Goal: Task Accomplishment & Management: Complete application form

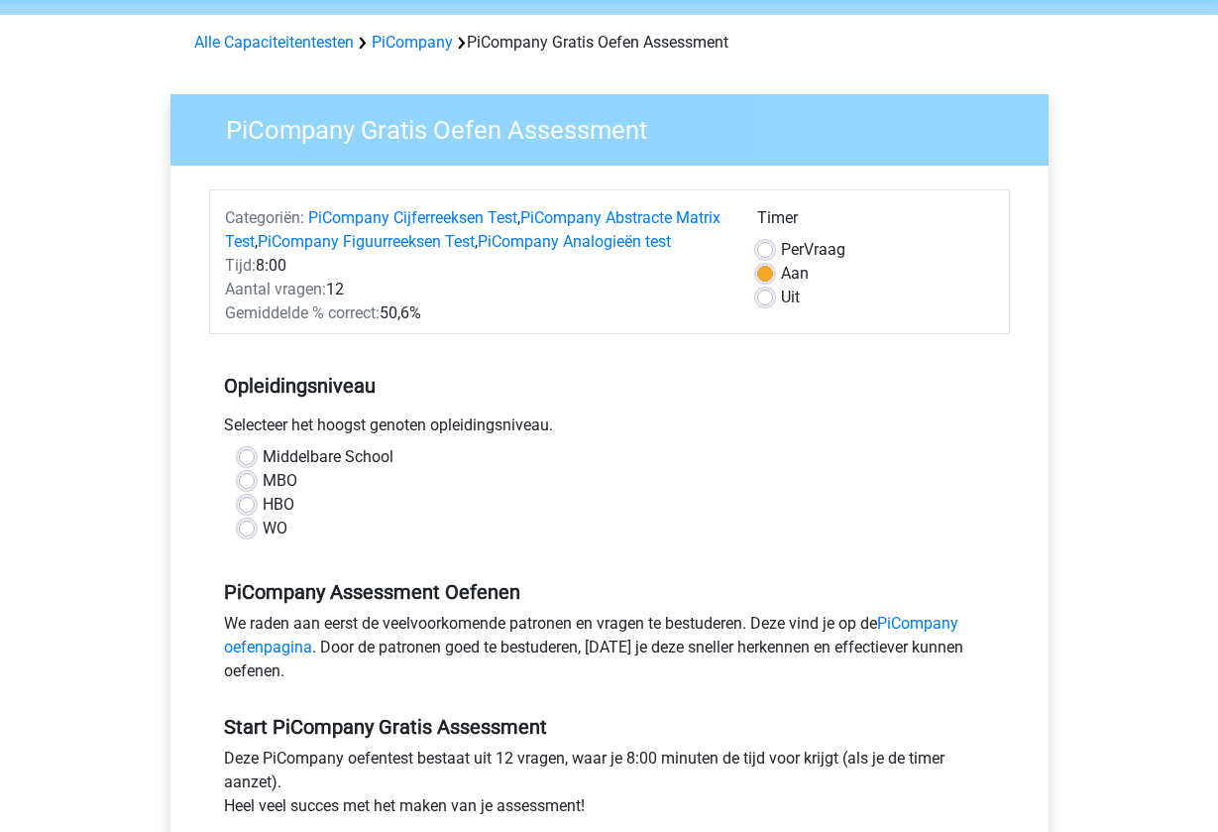
scroll to position [108, 0]
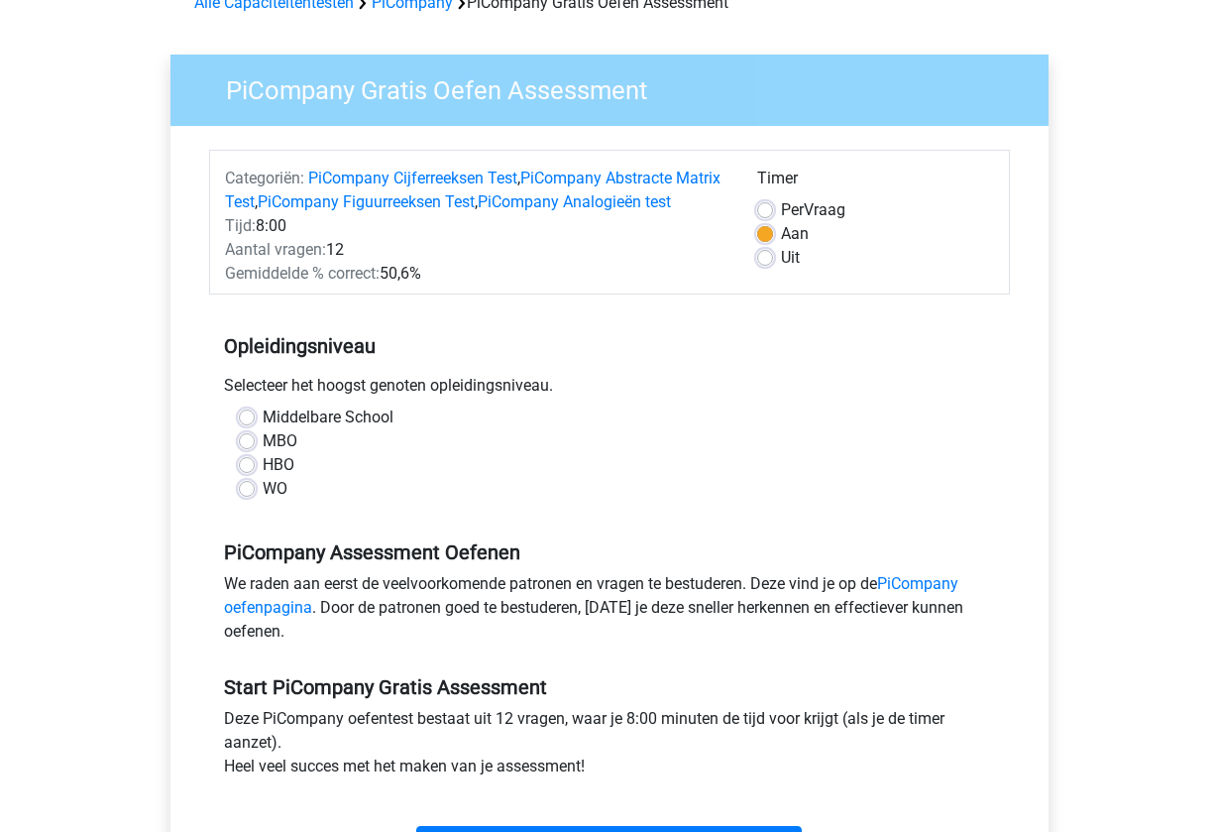
click at [263, 453] on label "MBO" at bounding box center [280, 441] width 35 height 24
click at [246, 449] on input "MBO" at bounding box center [247, 439] width 16 height 20
radio input "true"
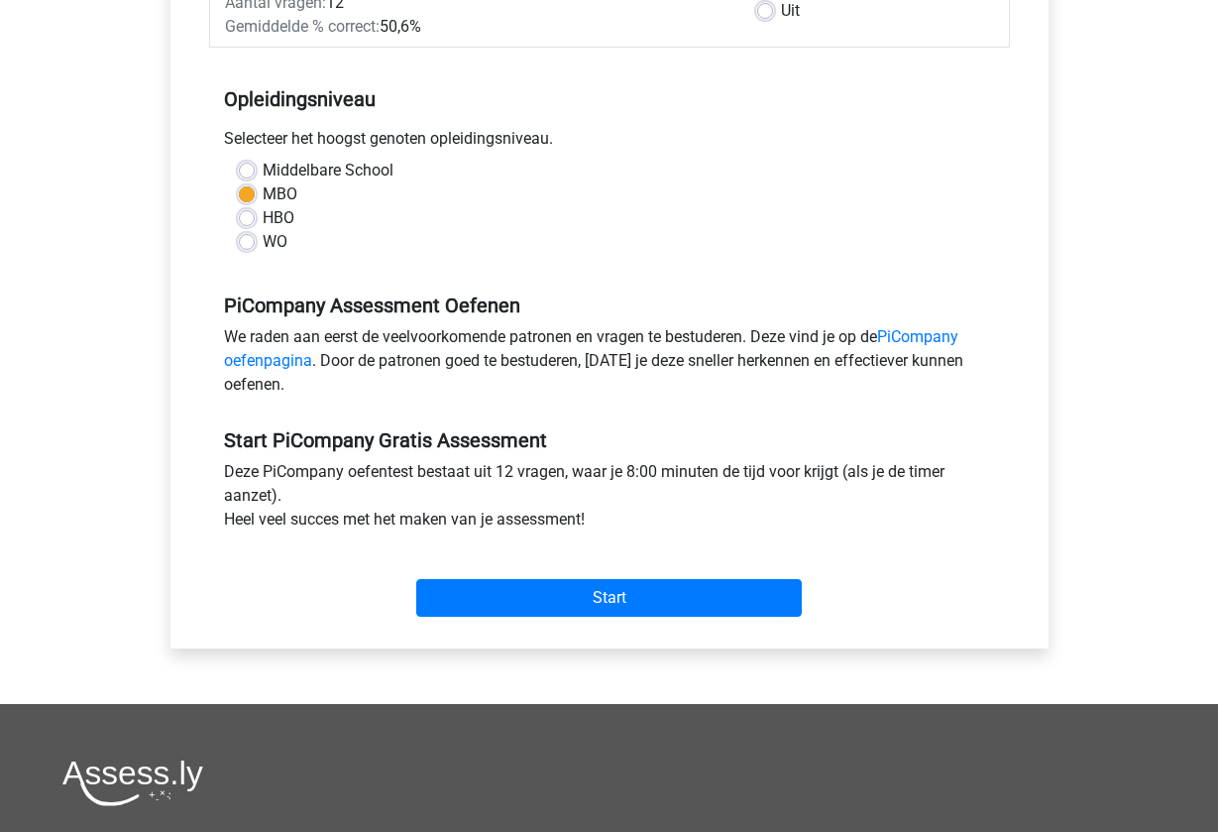
scroll to position [357, 0]
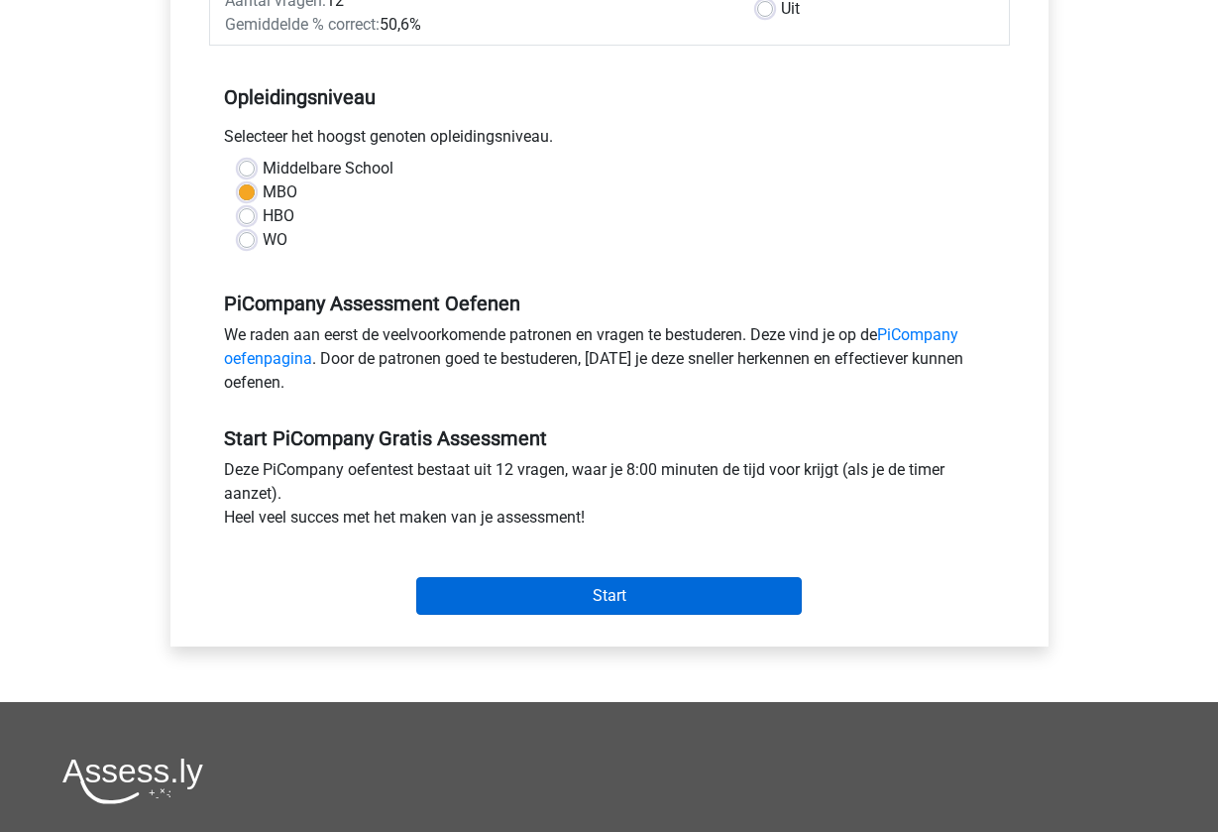
click at [644, 615] on input "Start" at bounding box center [609, 596] width 386 height 38
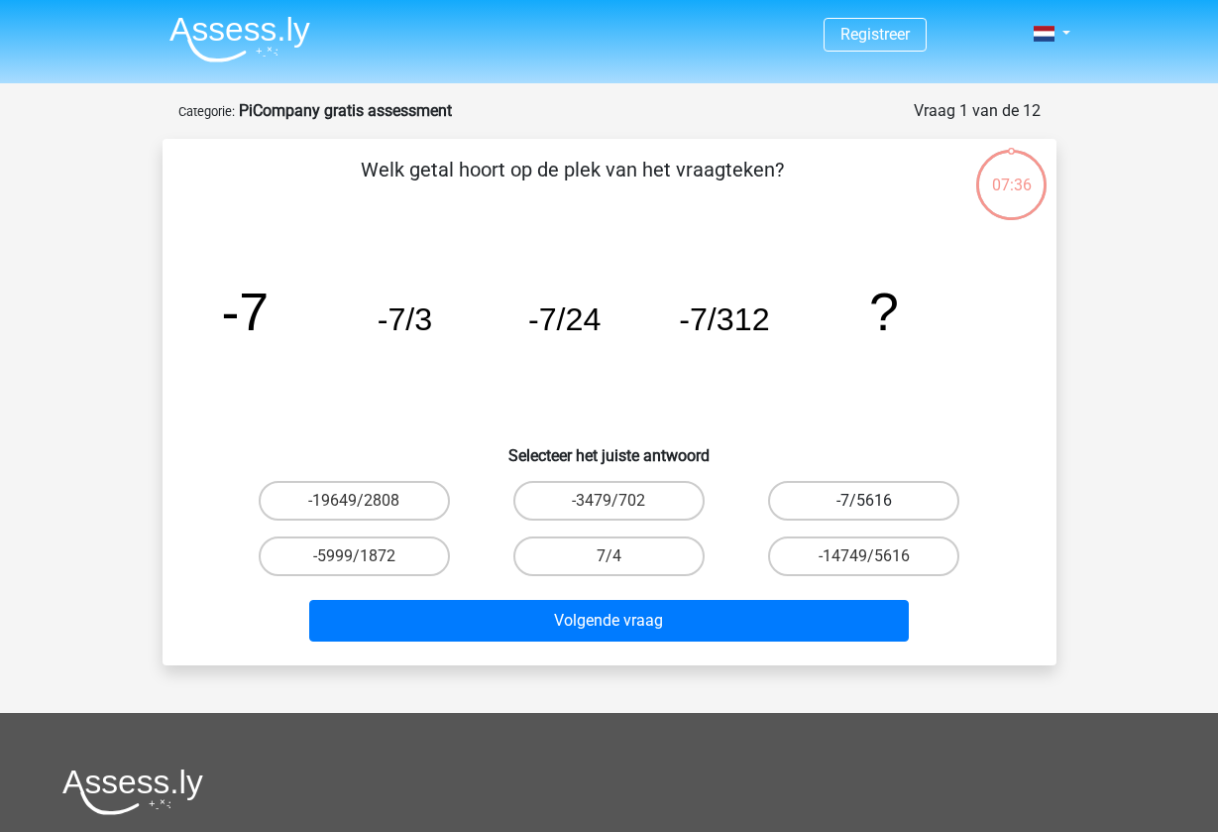
click at [932, 506] on label "-7/5616" at bounding box center [863, 501] width 191 height 40
click at [877, 506] on input "-7/5616" at bounding box center [870, 507] width 13 height 13
radio input "true"
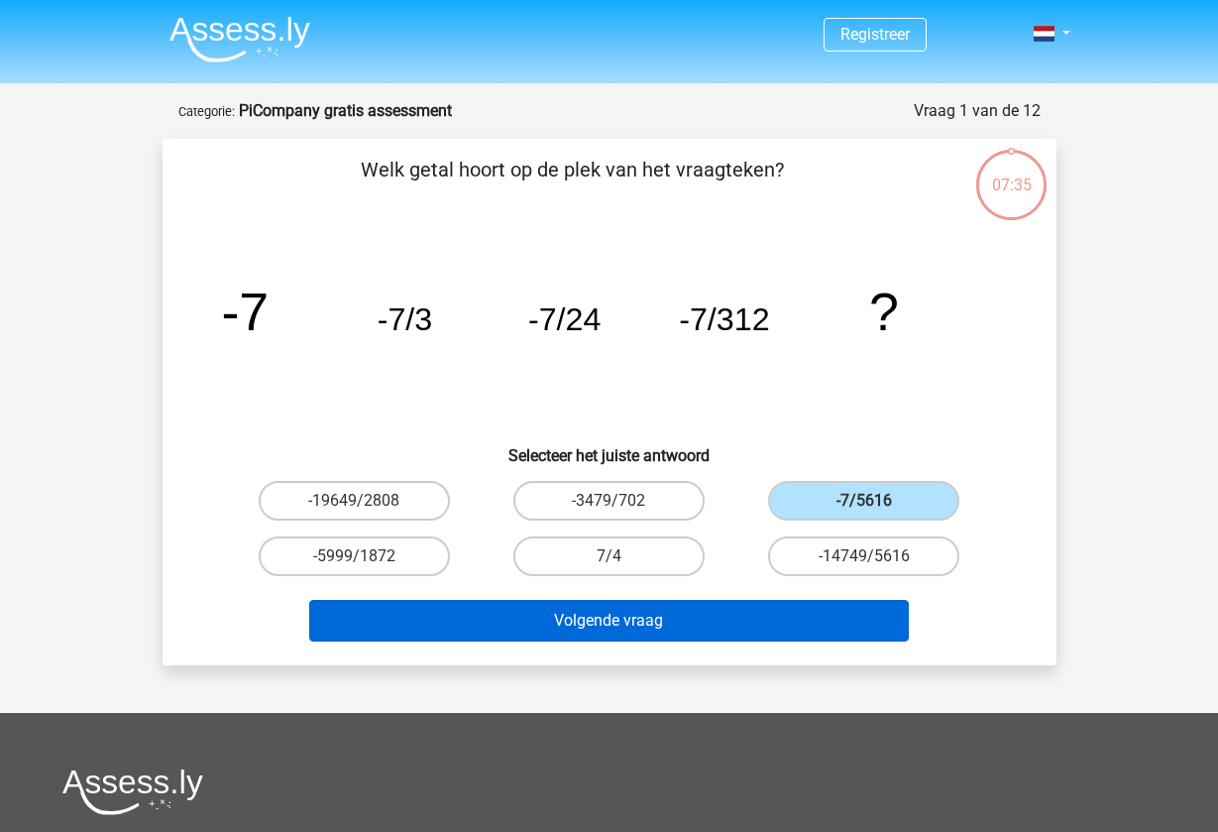
click at [851, 627] on button "Volgende vraag" at bounding box center [609, 621] width 600 height 42
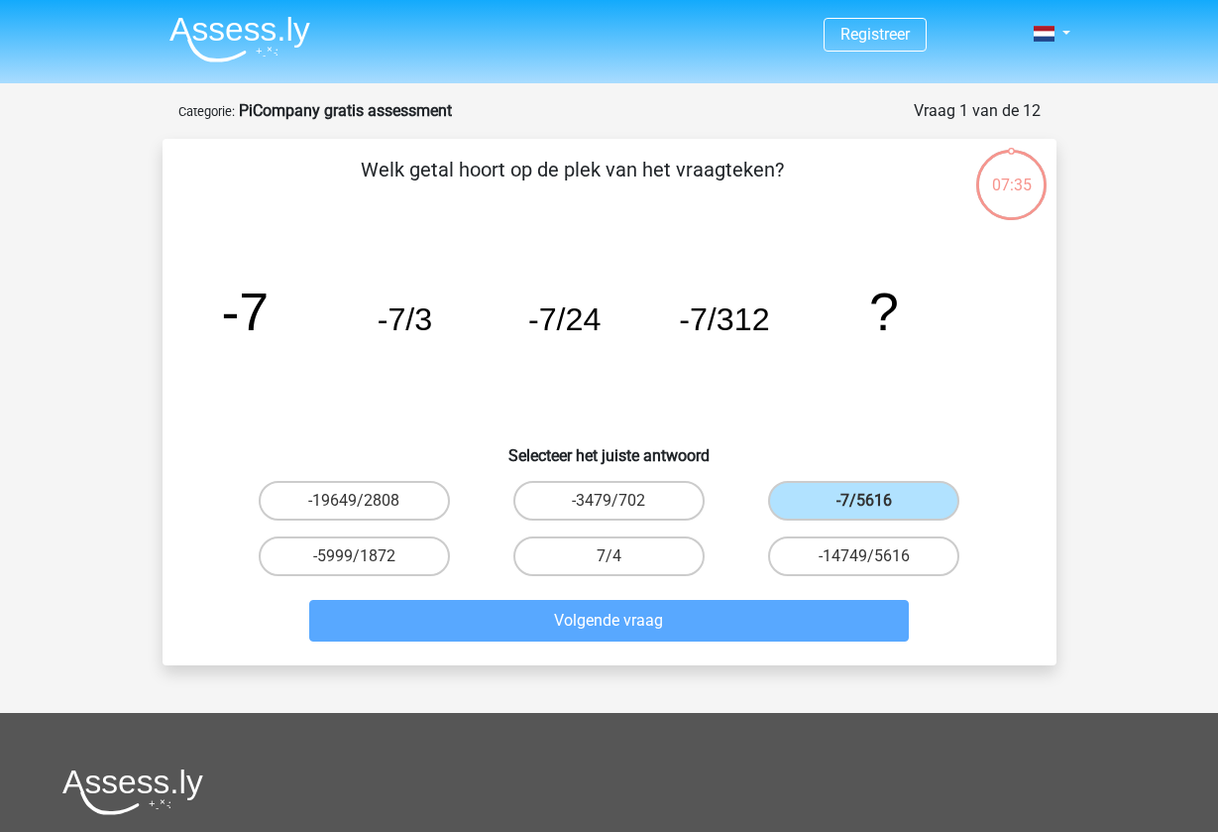
scroll to position [99, 0]
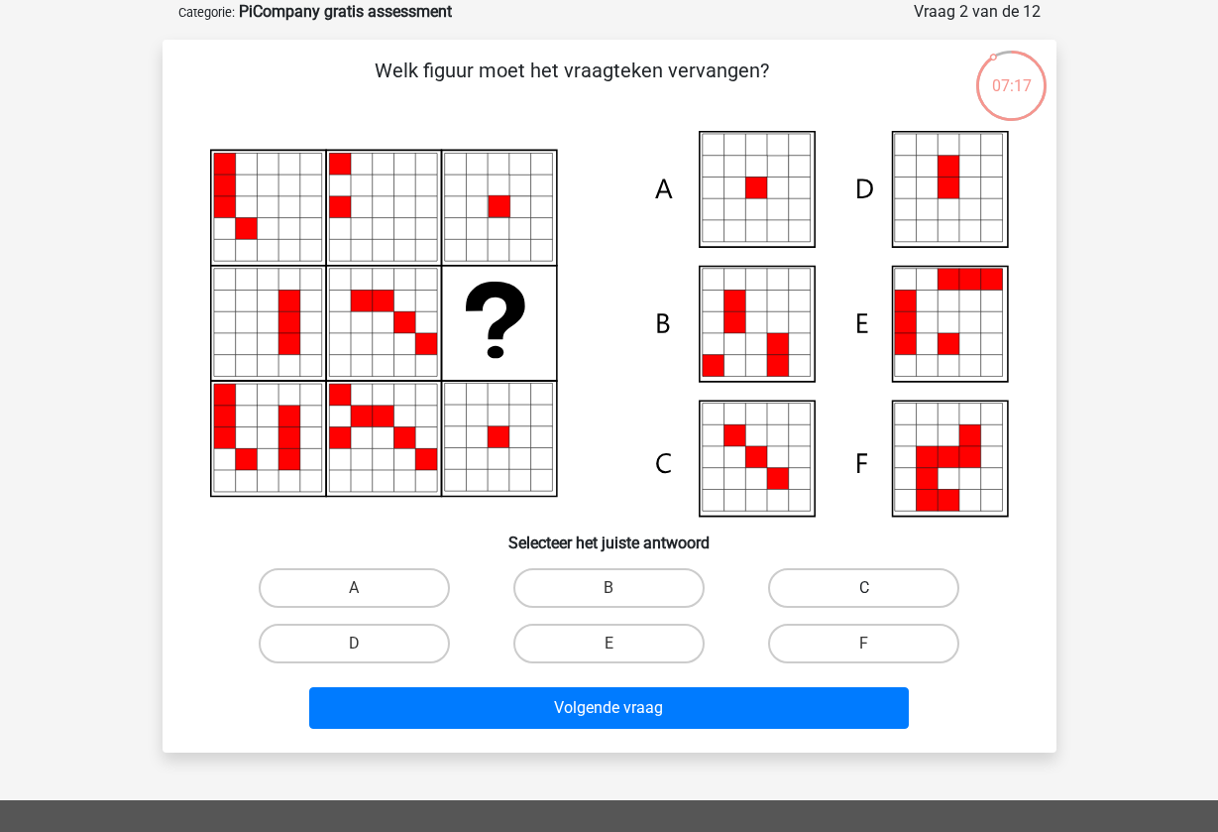
click at [816, 599] on label "C" at bounding box center [863, 588] width 191 height 40
click at [864, 599] on input "C" at bounding box center [870, 594] width 13 height 13
radio input "true"
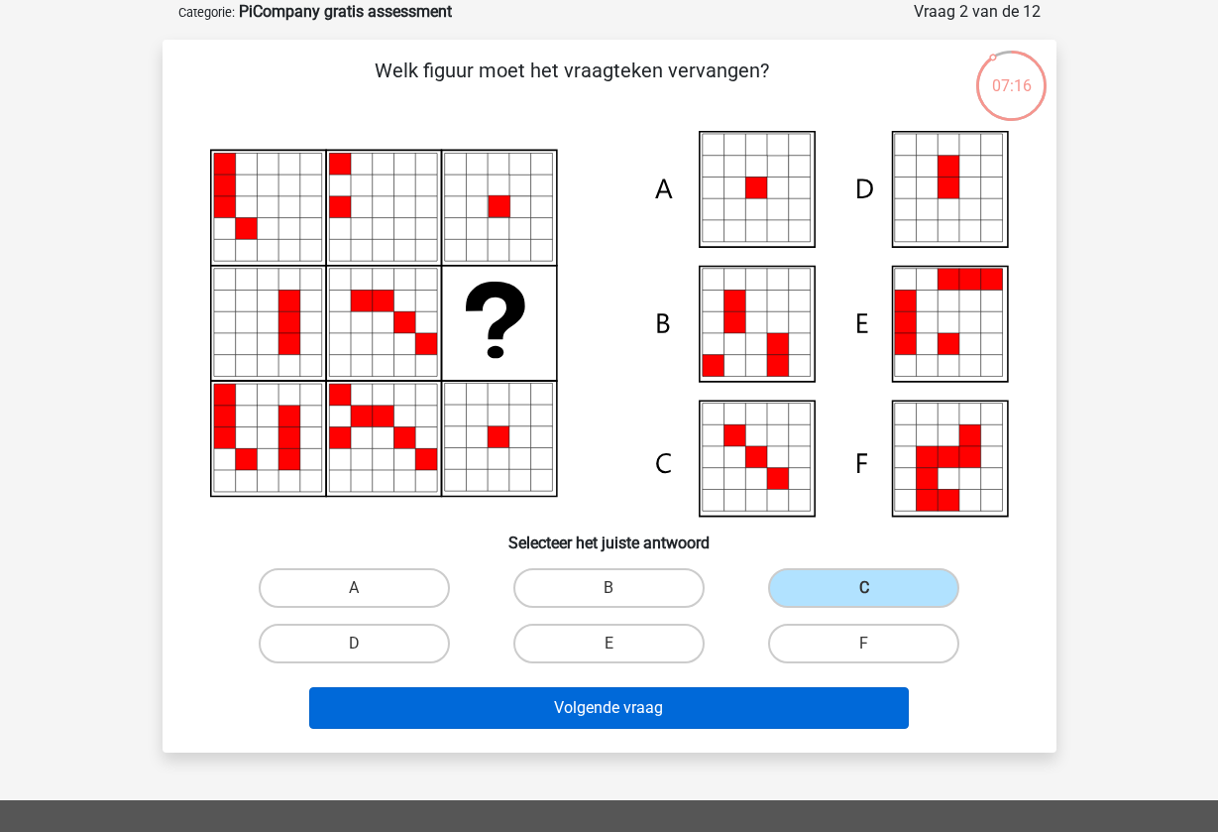
click at [741, 715] on button "Volgende vraag" at bounding box center [609, 708] width 600 height 42
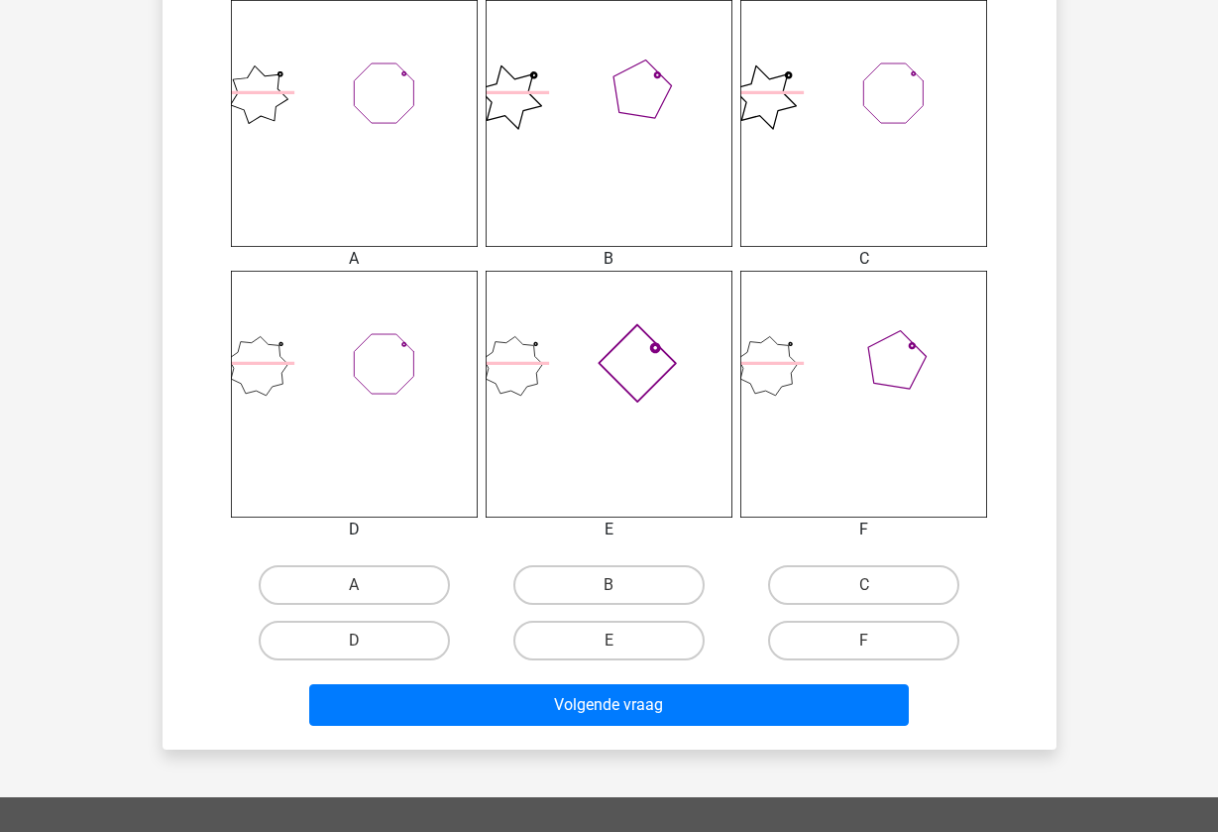
scroll to position [812, 0]
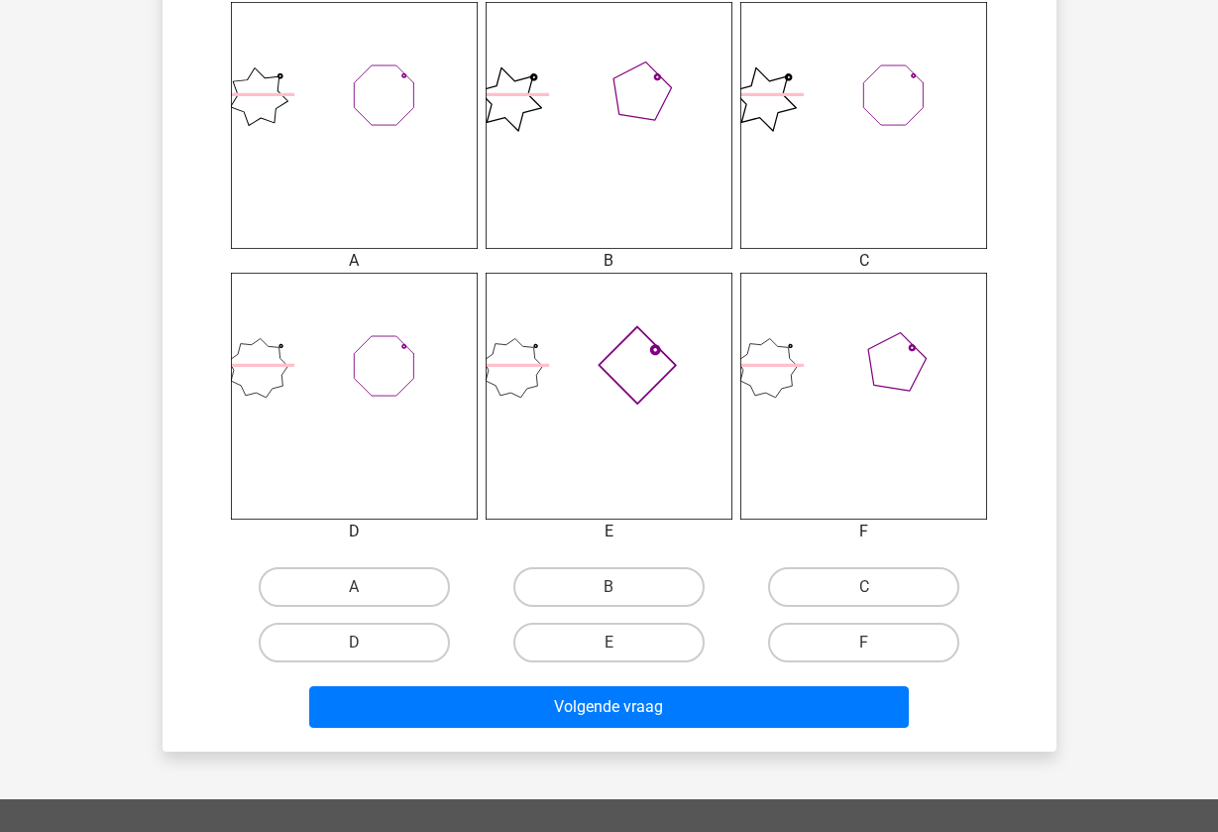
click at [673, 465] on icon at bounding box center [609, 396] width 247 height 247
click at [631, 650] on label "E" at bounding box center [608, 643] width 191 height 40
click at [622, 650] on input "E" at bounding box center [615, 648] width 13 height 13
radio input "true"
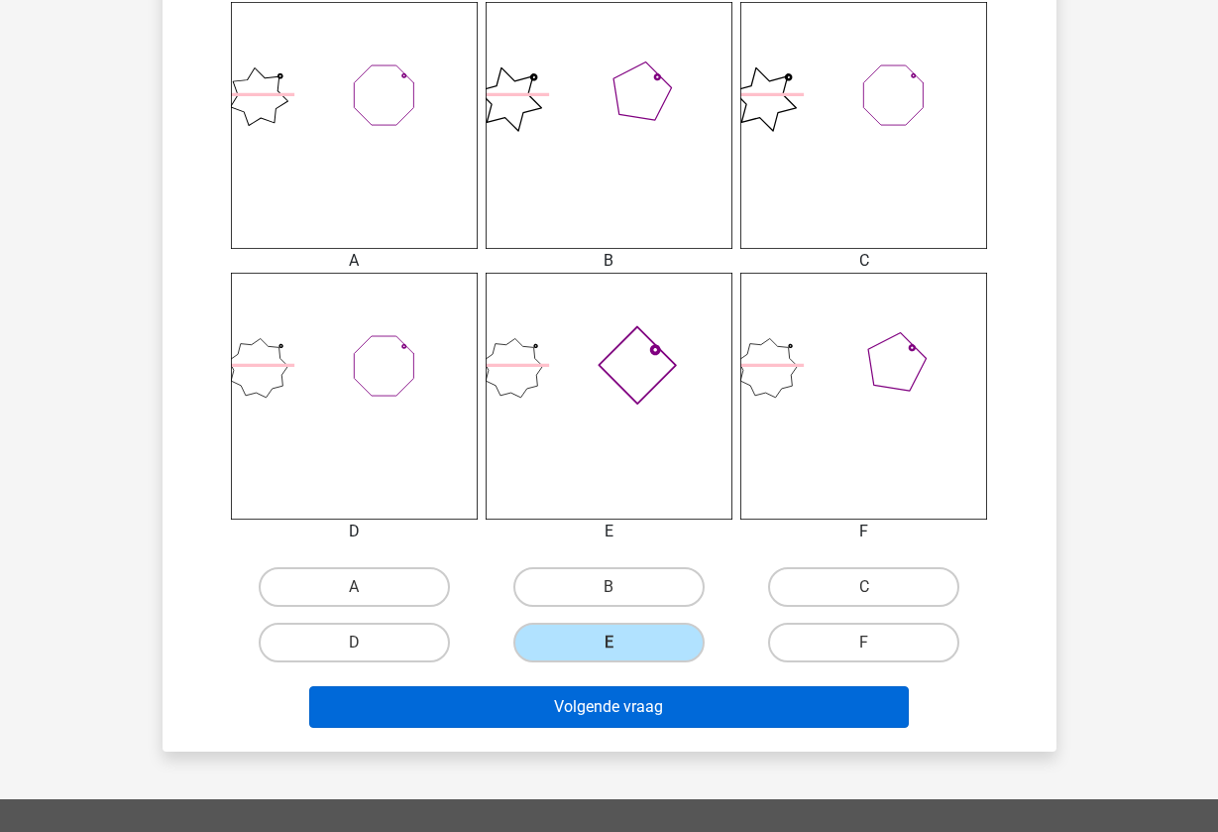
click at [636, 709] on button "Volgende vraag" at bounding box center [609, 707] width 600 height 42
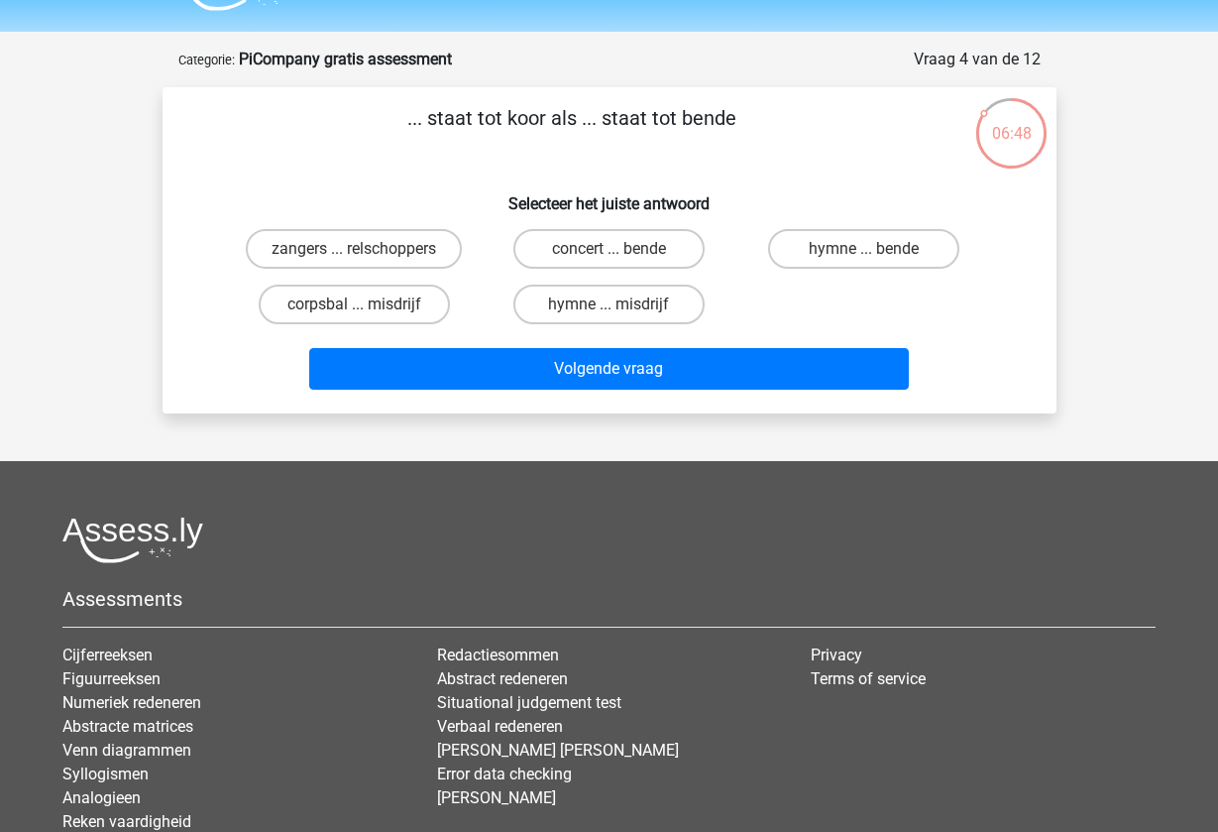
scroll to position [47, 0]
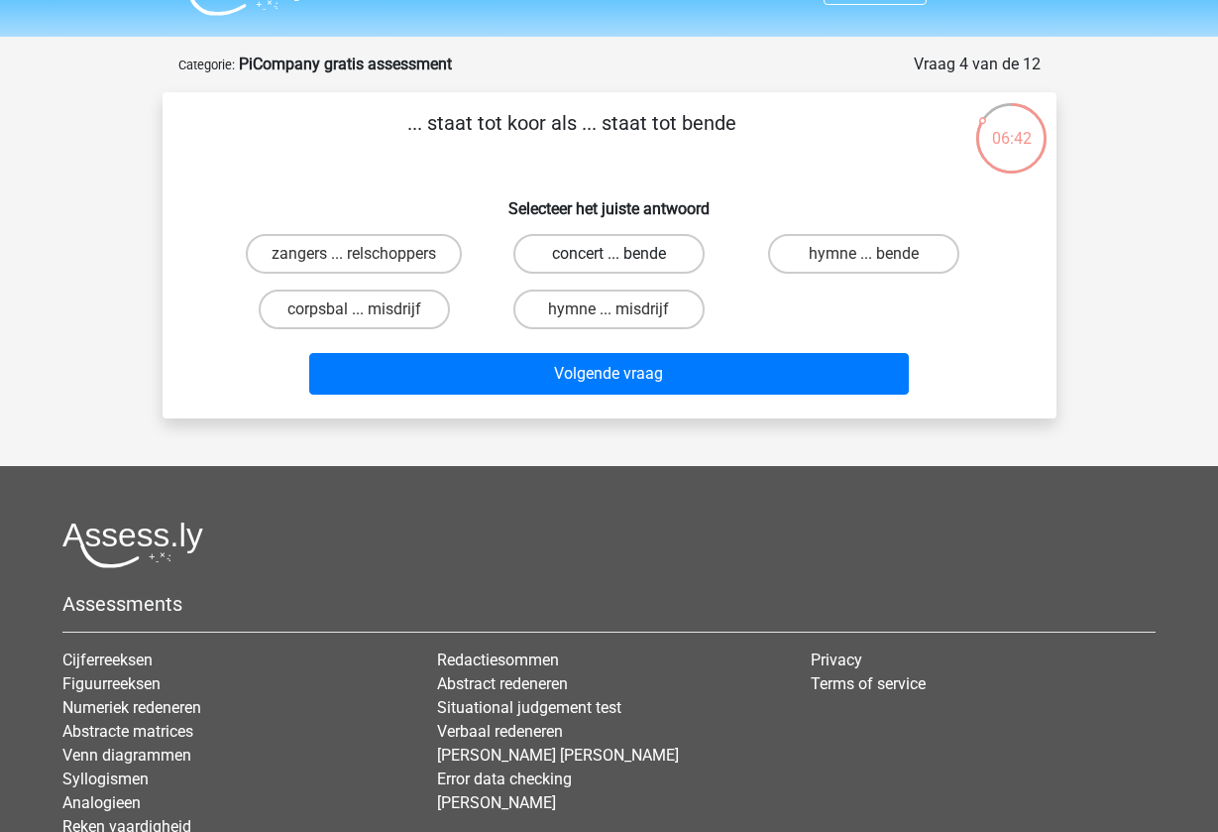
click at [628, 253] on label "concert ... bende" at bounding box center [608, 254] width 191 height 40
click at [622, 254] on input "concert ... bende" at bounding box center [615, 260] width 13 height 13
radio input "true"
click at [436, 247] on label "zangers ... relschoppers" at bounding box center [354, 254] width 216 height 40
click at [367, 254] on input "zangers ... relschoppers" at bounding box center [360, 260] width 13 height 13
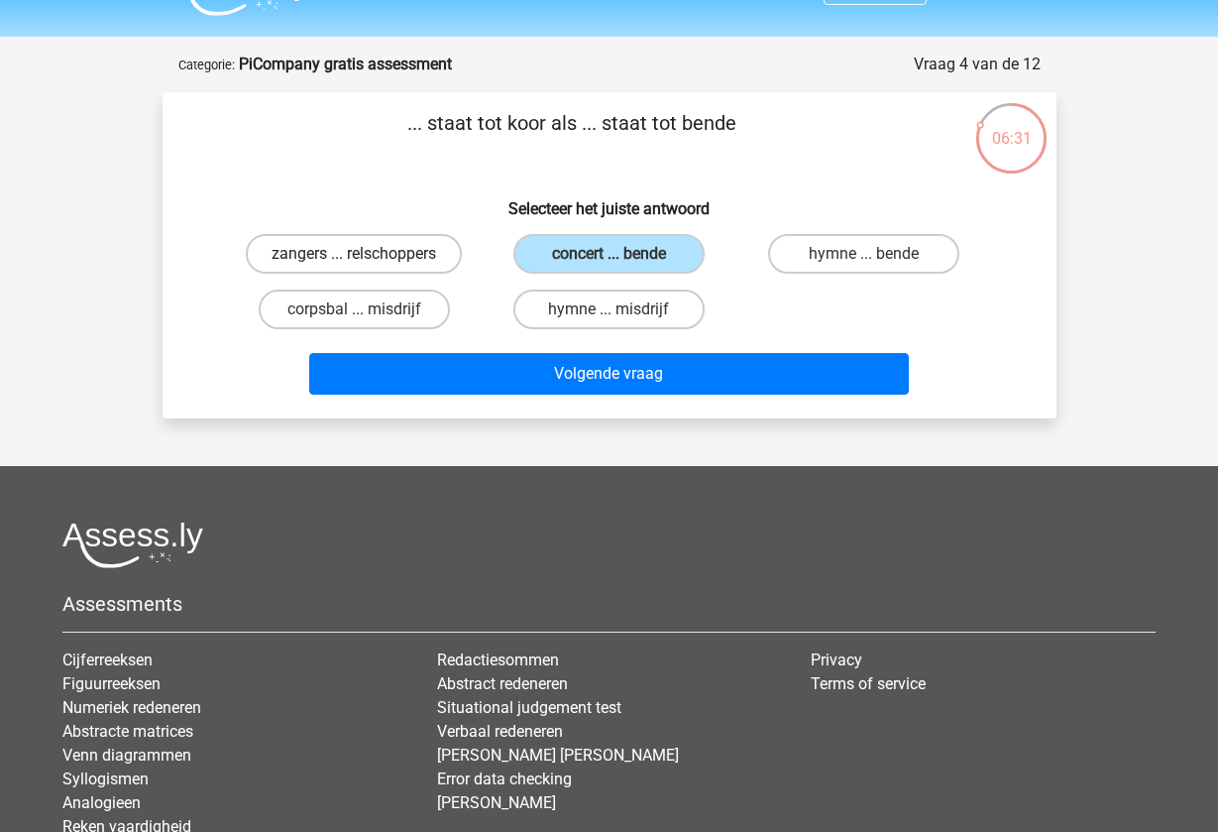
radio input "true"
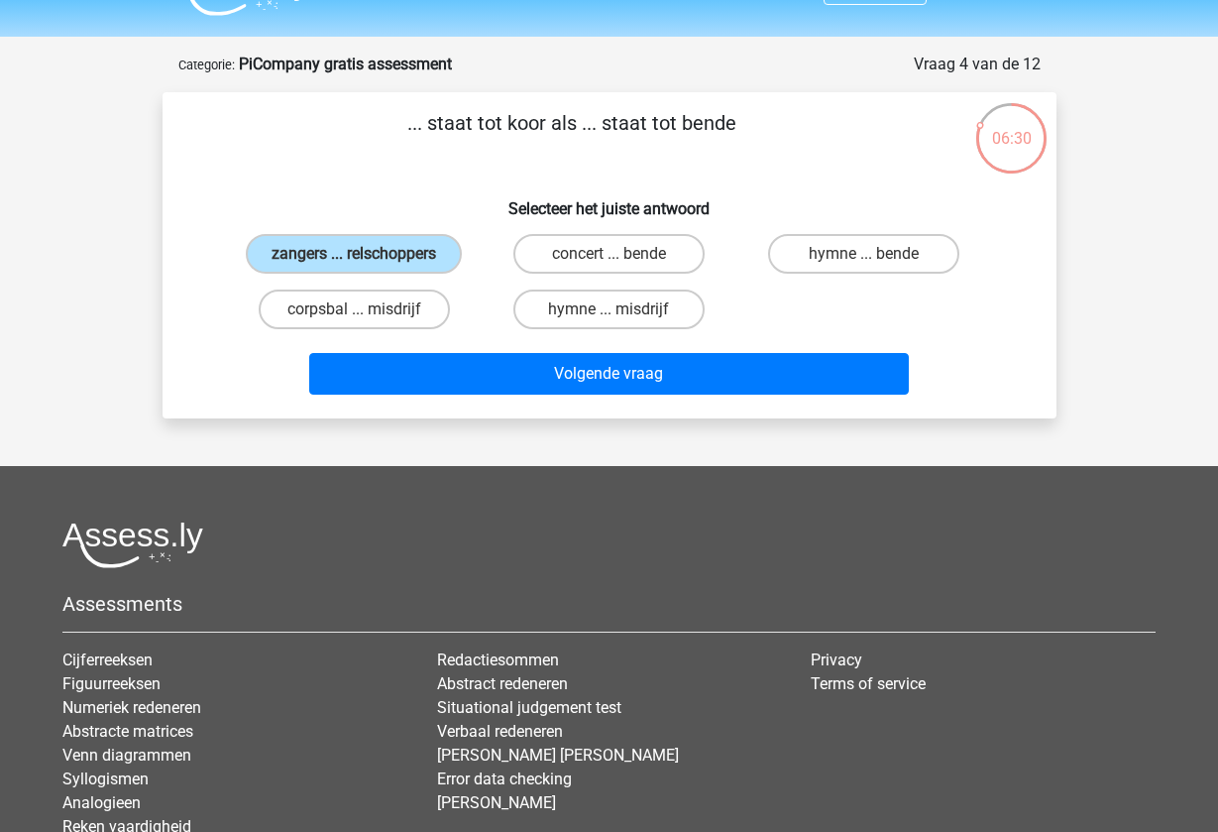
click at [549, 375] on div "Volgende vraag" at bounding box center [609, 369] width 831 height 65
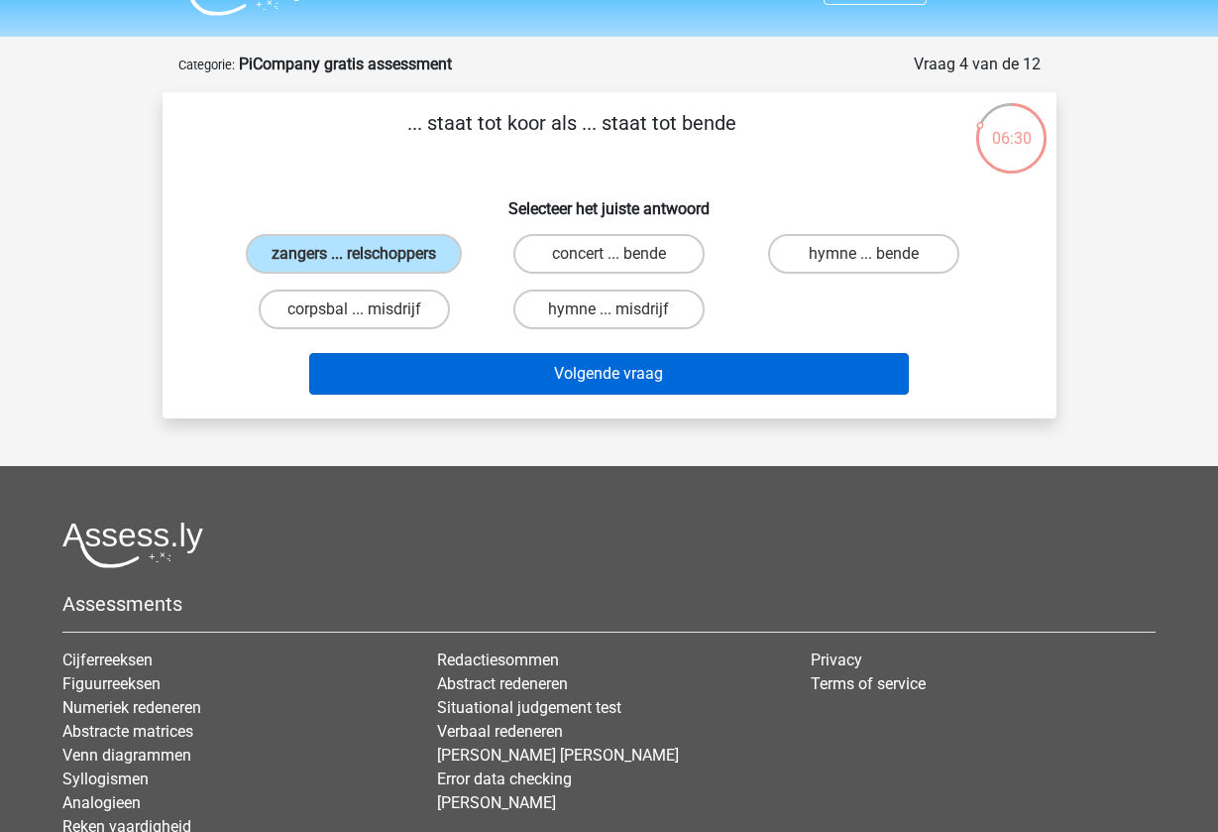
click at [562, 395] on button "Volgende vraag" at bounding box center [609, 374] width 600 height 42
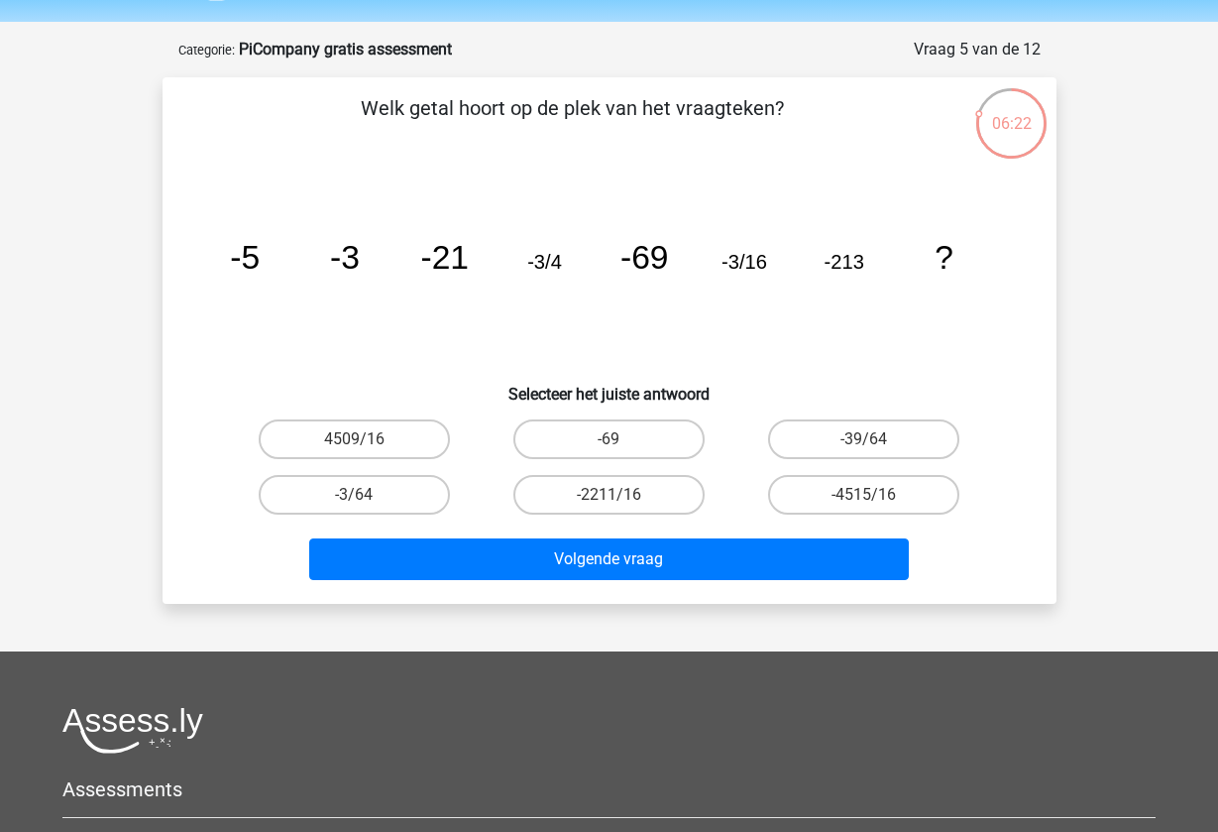
scroll to position [57, 0]
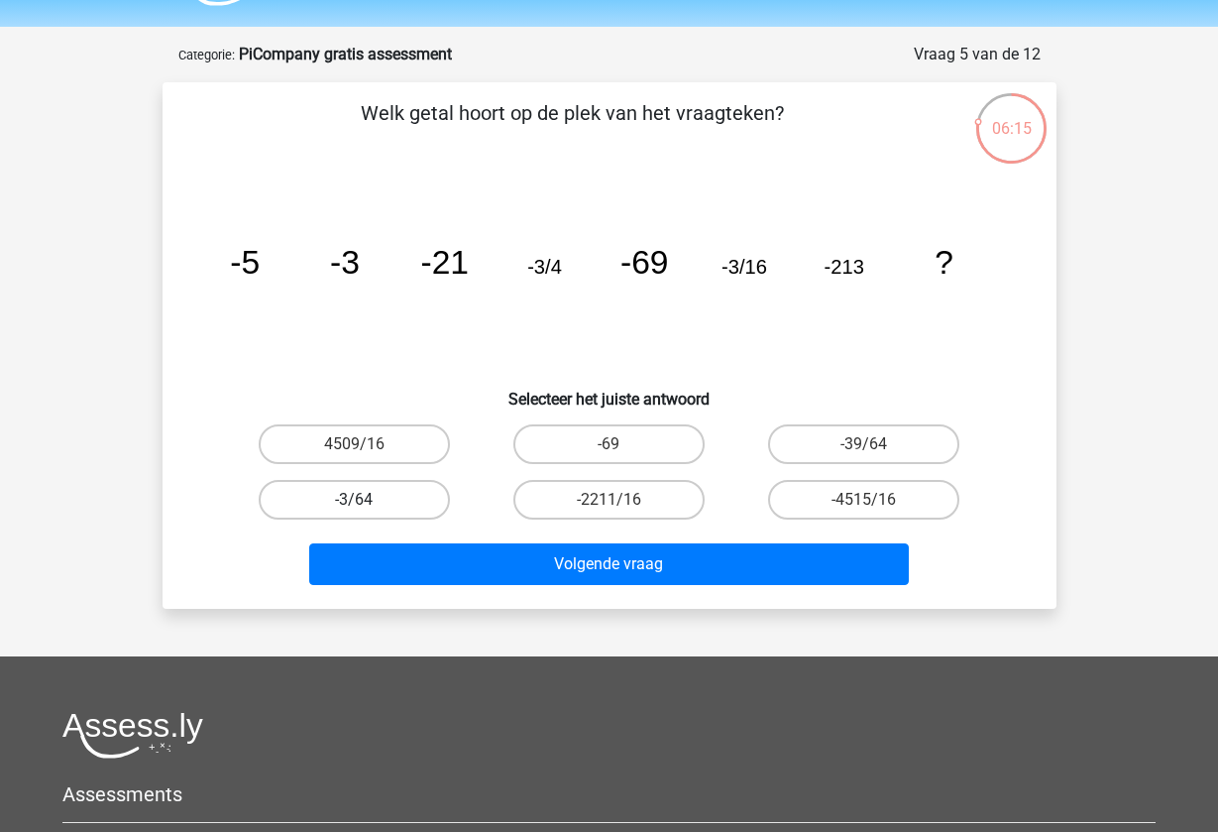
click at [416, 506] on label "-3/64" at bounding box center [354, 500] width 191 height 40
click at [367, 506] on input "-3/64" at bounding box center [360, 506] width 13 height 13
radio input "true"
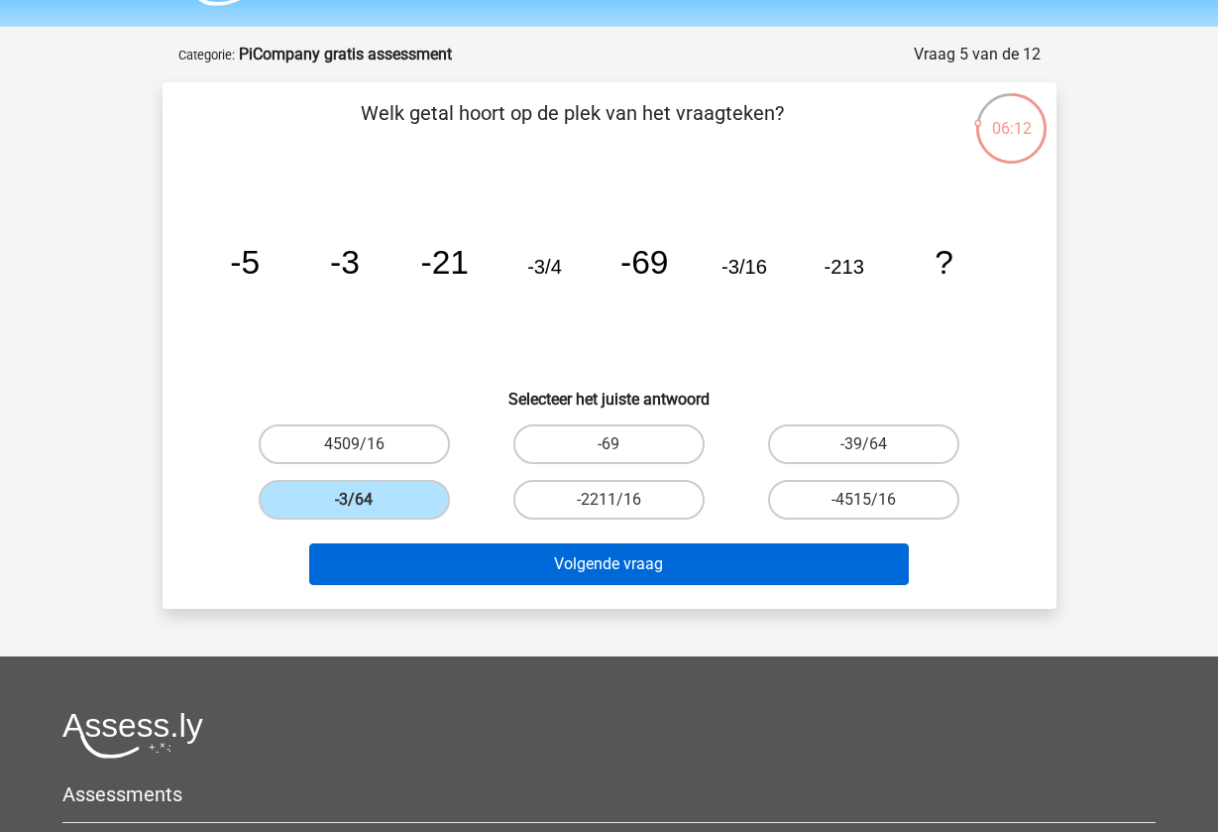
click at [637, 579] on button "Volgende vraag" at bounding box center [609, 564] width 600 height 42
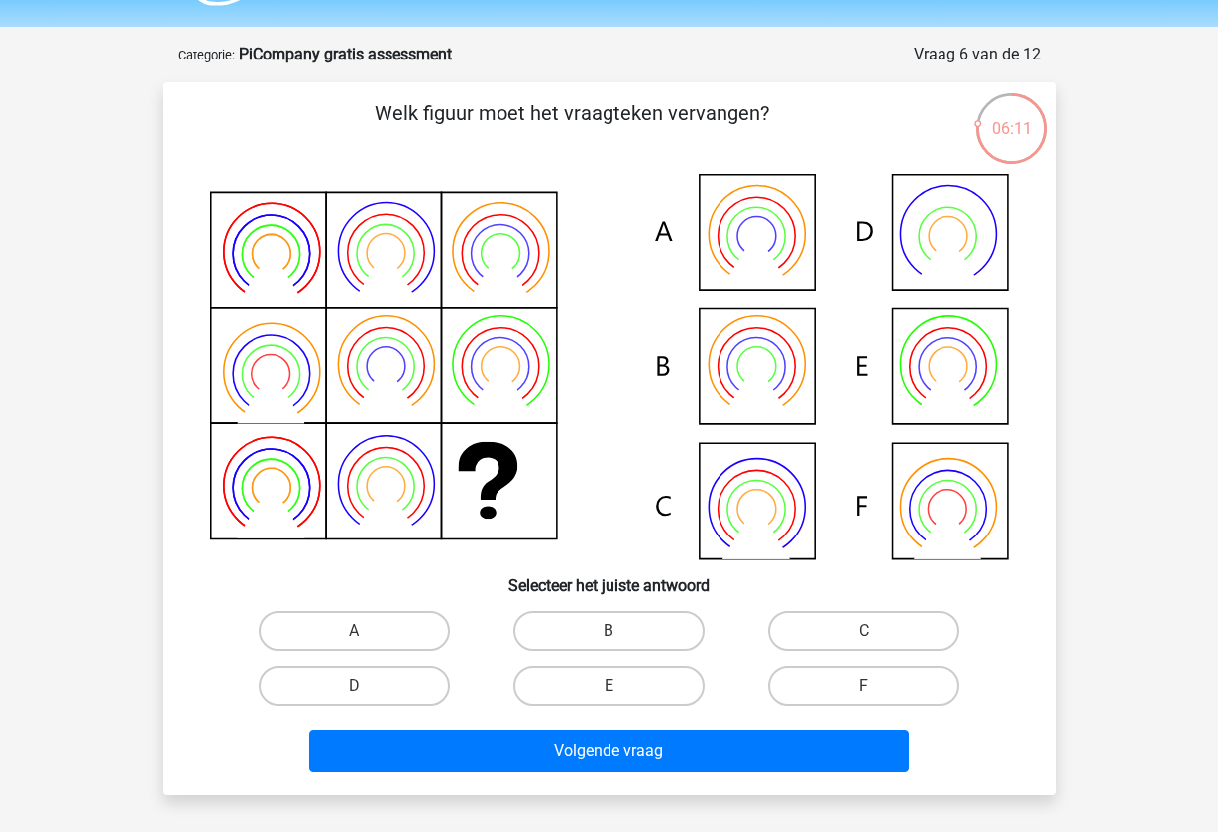
scroll to position [99, 0]
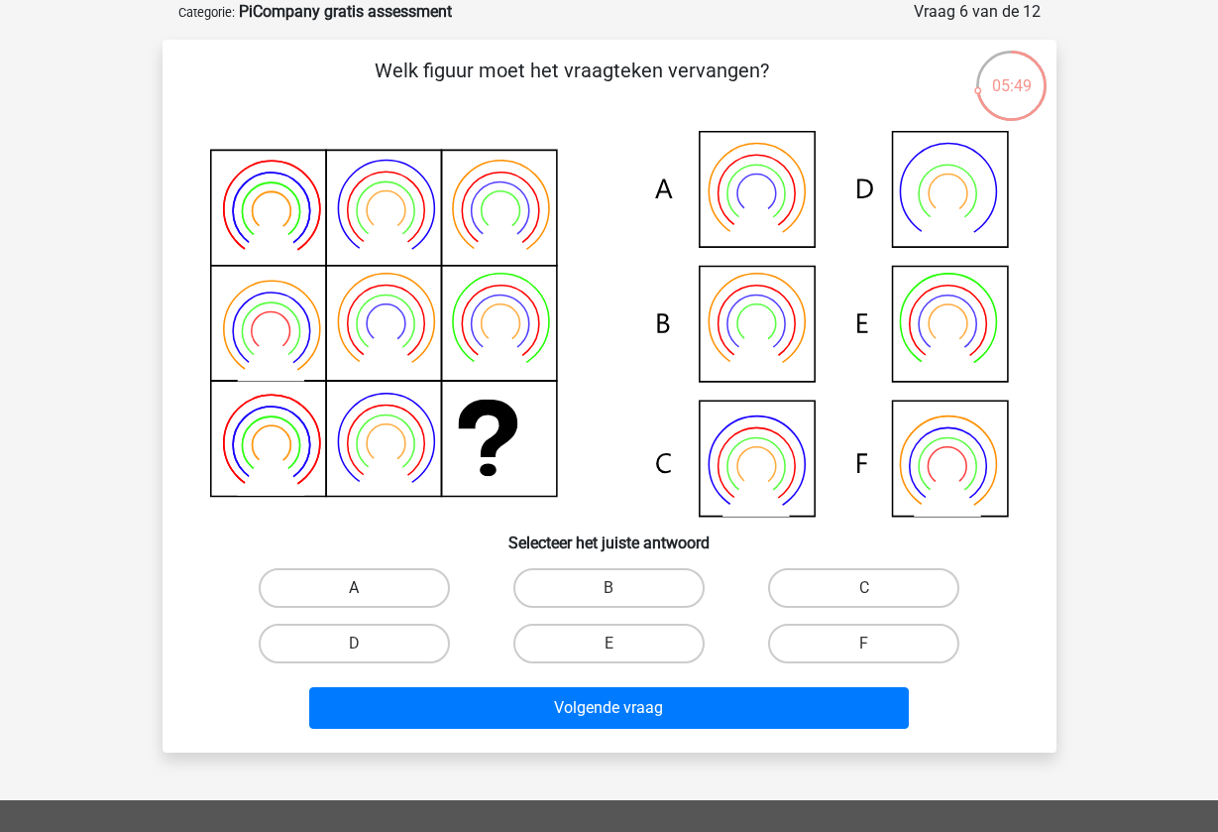
click at [423, 592] on label "A" at bounding box center [354, 588] width 191 height 40
click at [367, 592] on input "A" at bounding box center [360, 594] width 13 height 13
radio input "true"
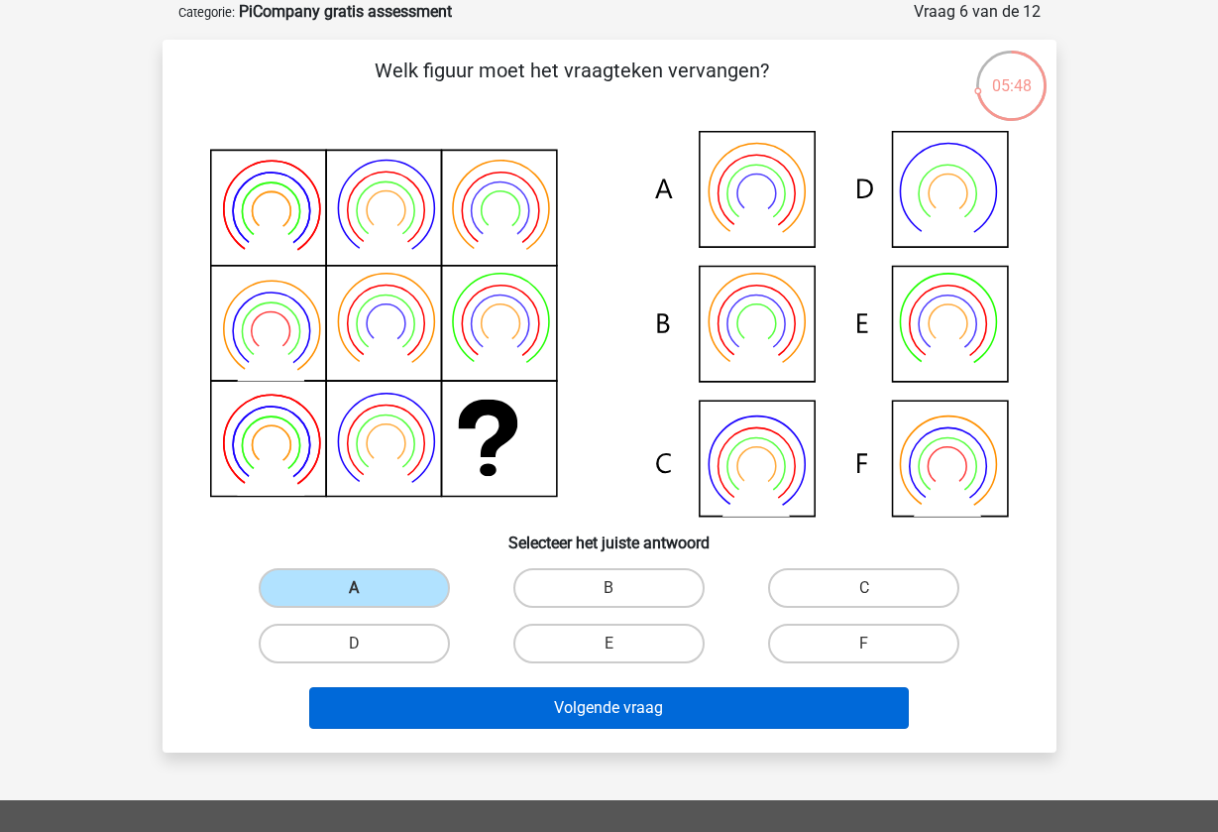
click at [500, 706] on button "Volgende vraag" at bounding box center [609, 708] width 600 height 42
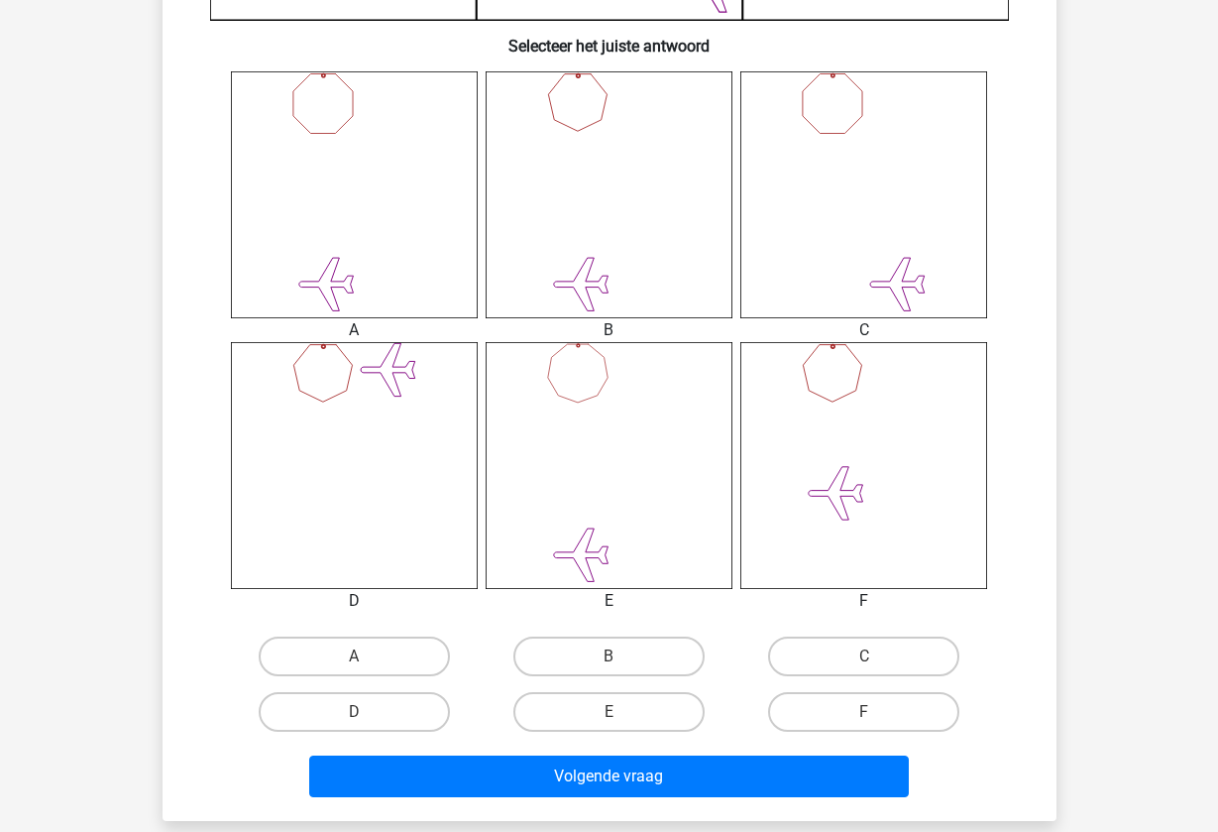
scroll to position [677, 0]
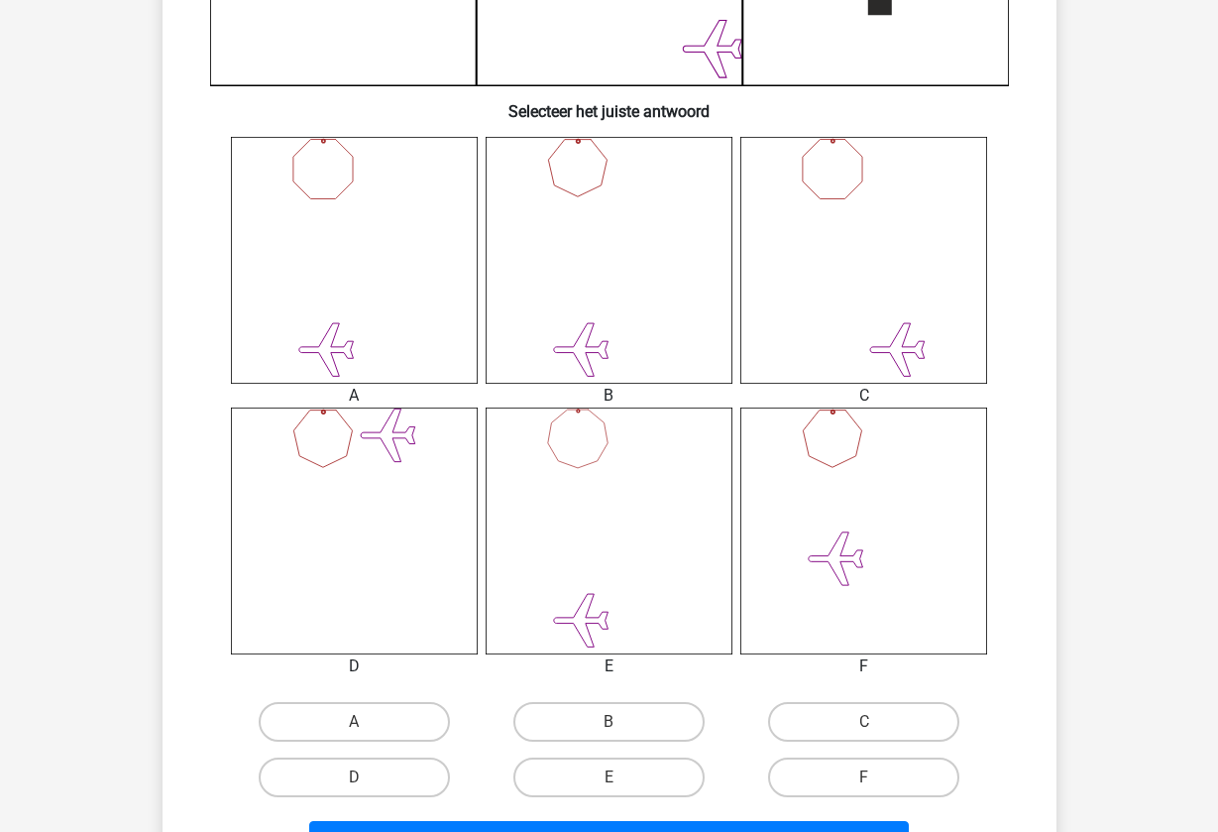
click at [617, 241] on icon at bounding box center [609, 260] width 247 height 247
click at [567, 728] on label "B" at bounding box center [608, 722] width 191 height 40
click at [609, 728] on input "B" at bounding box center [615, 728] width 13 height 13
radio input "true"
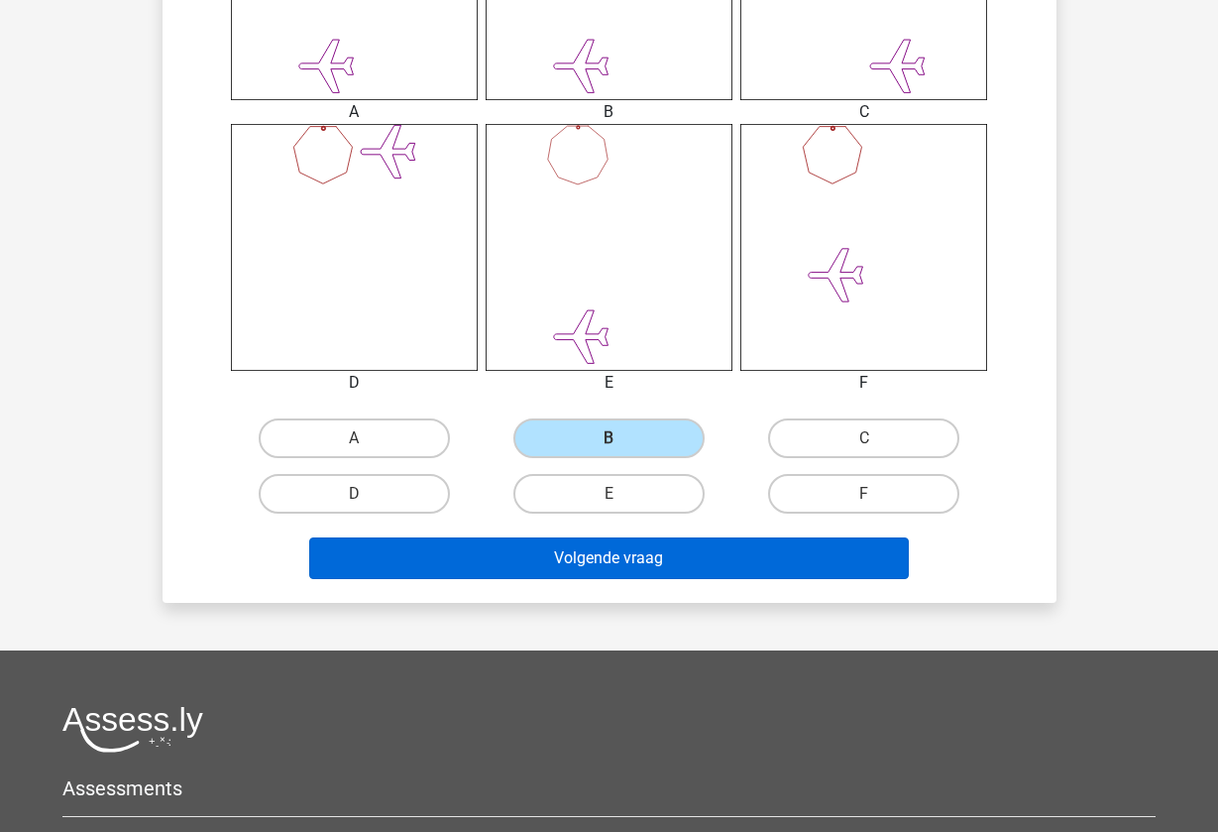
click at [681, 539] on button "Volgende vraag" at bounding box center [609, 558] width 600 height 42
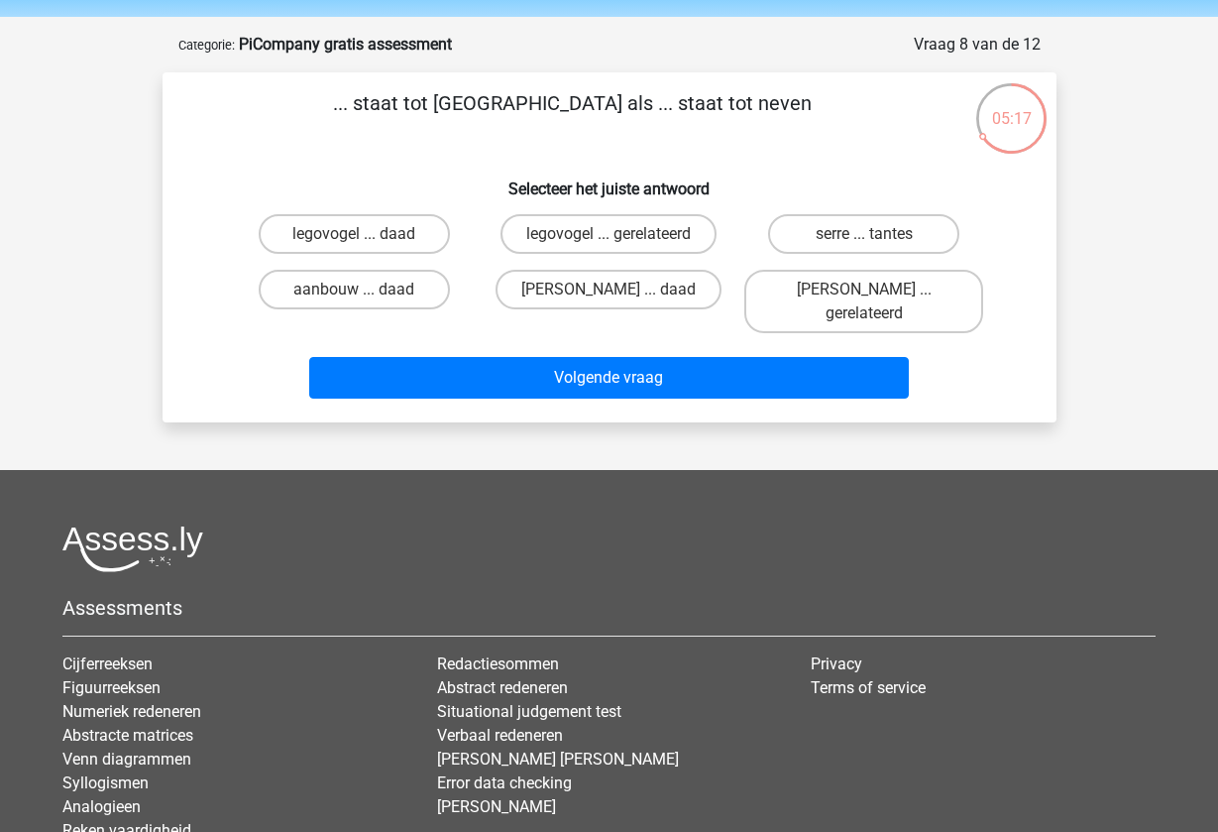
scroll to position [66, 0]
click at [798, 234] on label "serre ... tantes" at bounding box center [863, 234] width 191 height 40
click at [864, 234] on input "serre ... tantes" at bounding box center [870, 240] width 13 height 13
radio input "true"
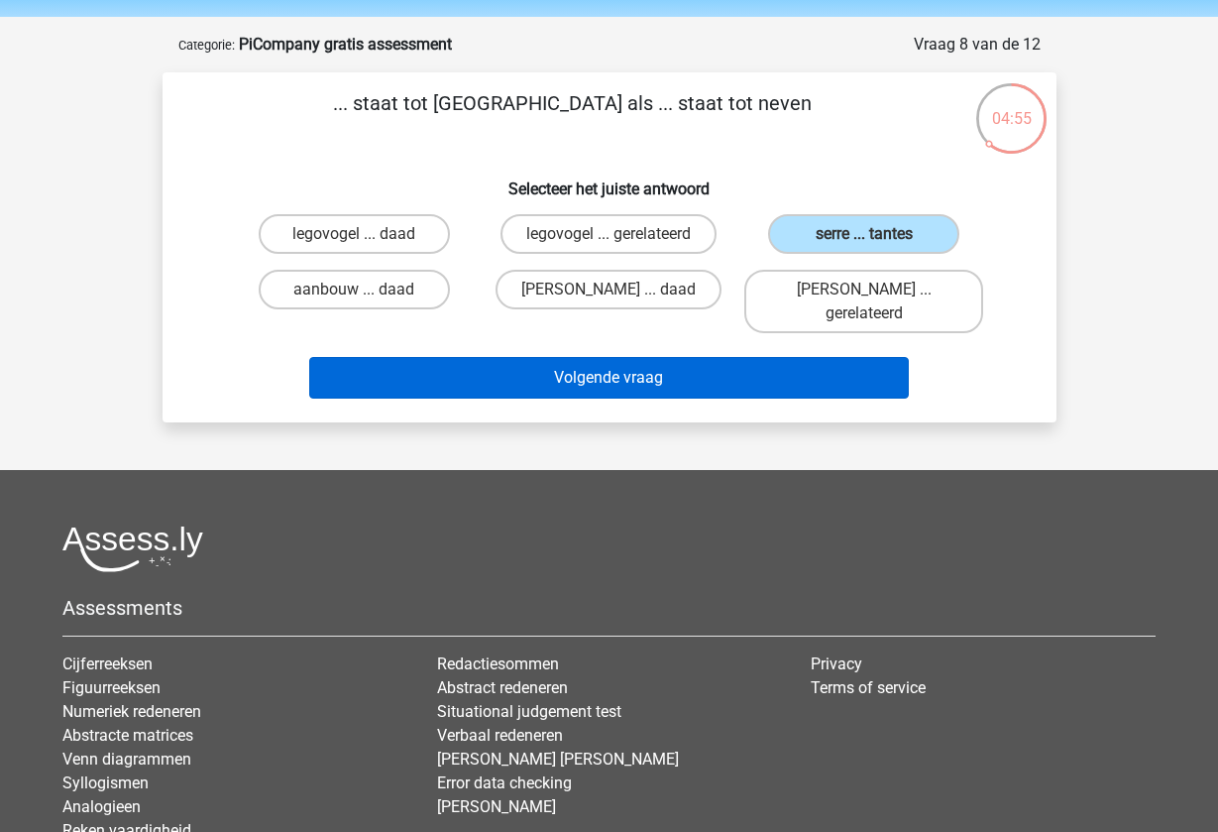
click at [737, 357] on button "Volgende vraag" at bounding box center [609, 378] width 600 height 42
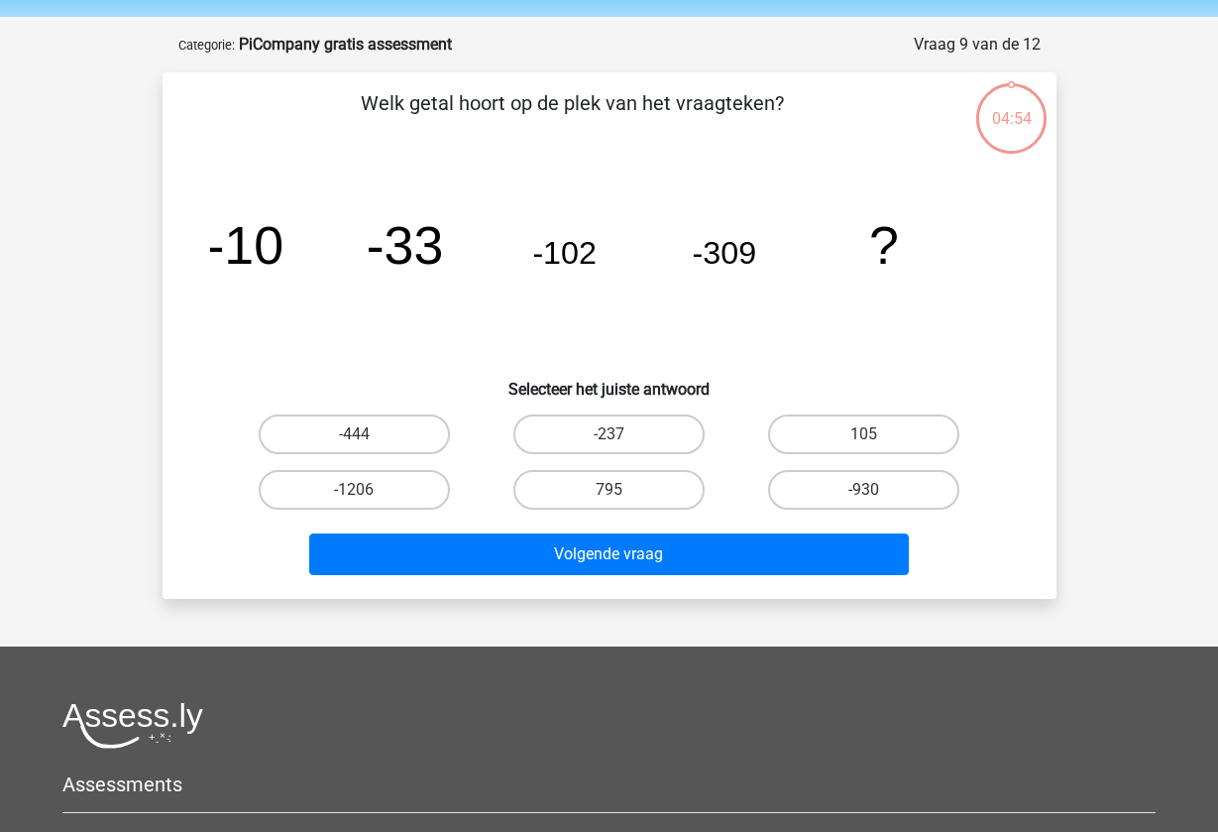
scroll to position [99, 0]
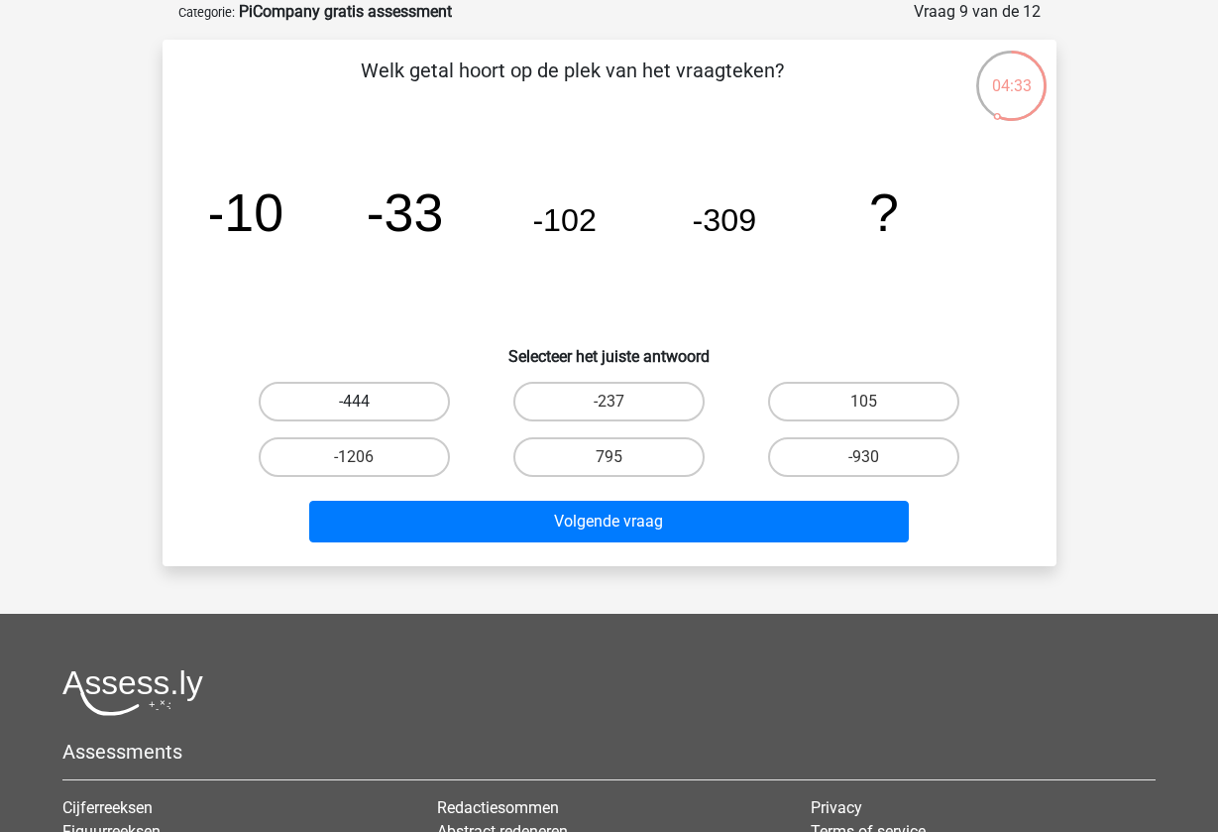
click at [401, 401] on label "-444" at bounding box center [354, 402] width 191 height 40
click at [367, 401] on input "-444" at bounding box center [360, 407] width 13 height 13
radio input "true"
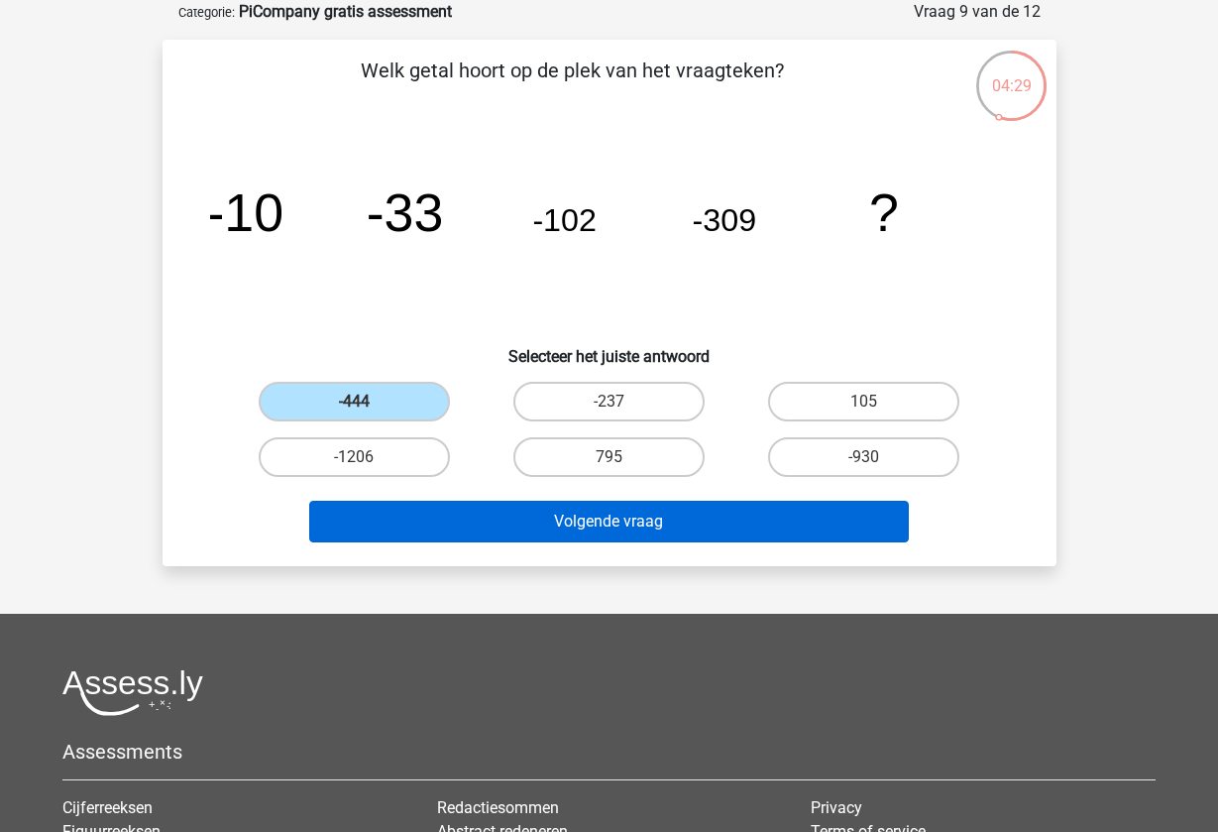
click at [562, 527] on button "Volgende vraag" at bounding box center [609, 522] width 600 height 42
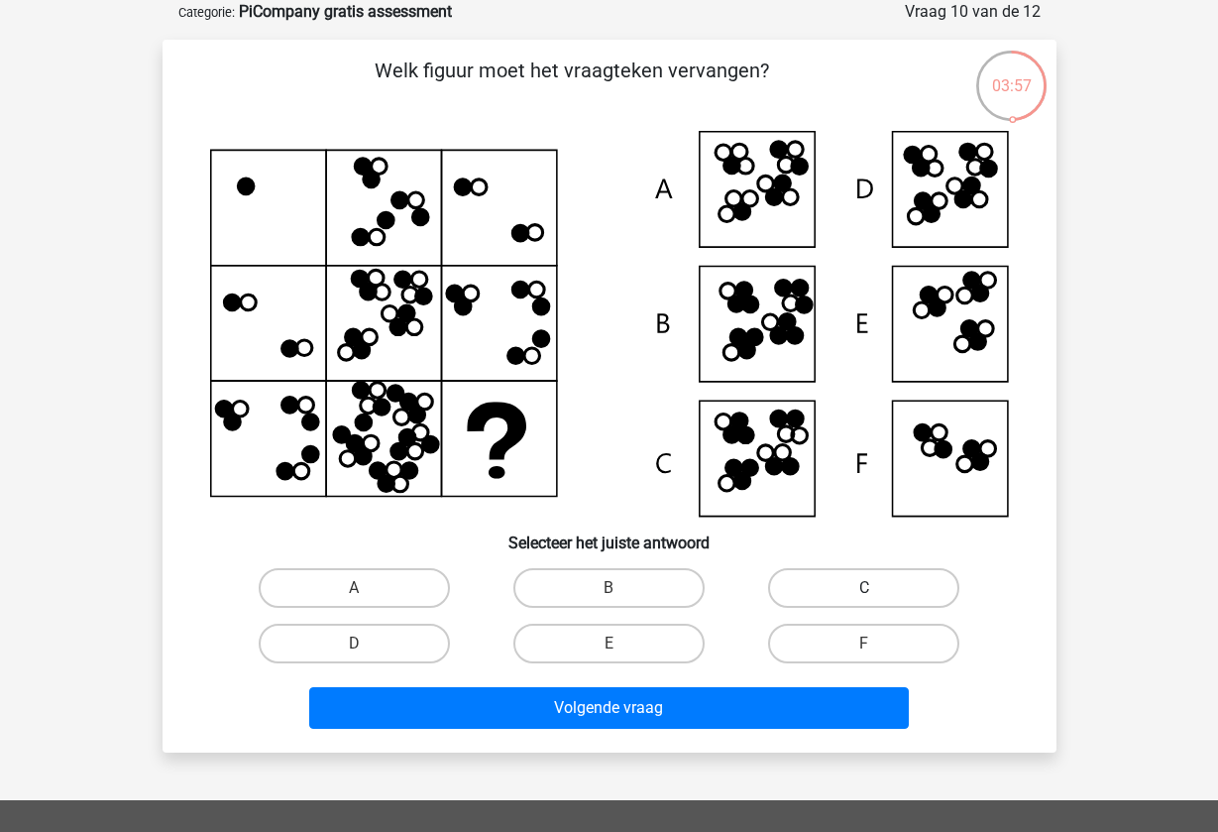
click at [784, 570] on label "C" at bounding box center [863, 588] width 191 height 40
click at [864, 588] on input "C" at bounding box center [870, 594] width 13 height 13
radio input "true"
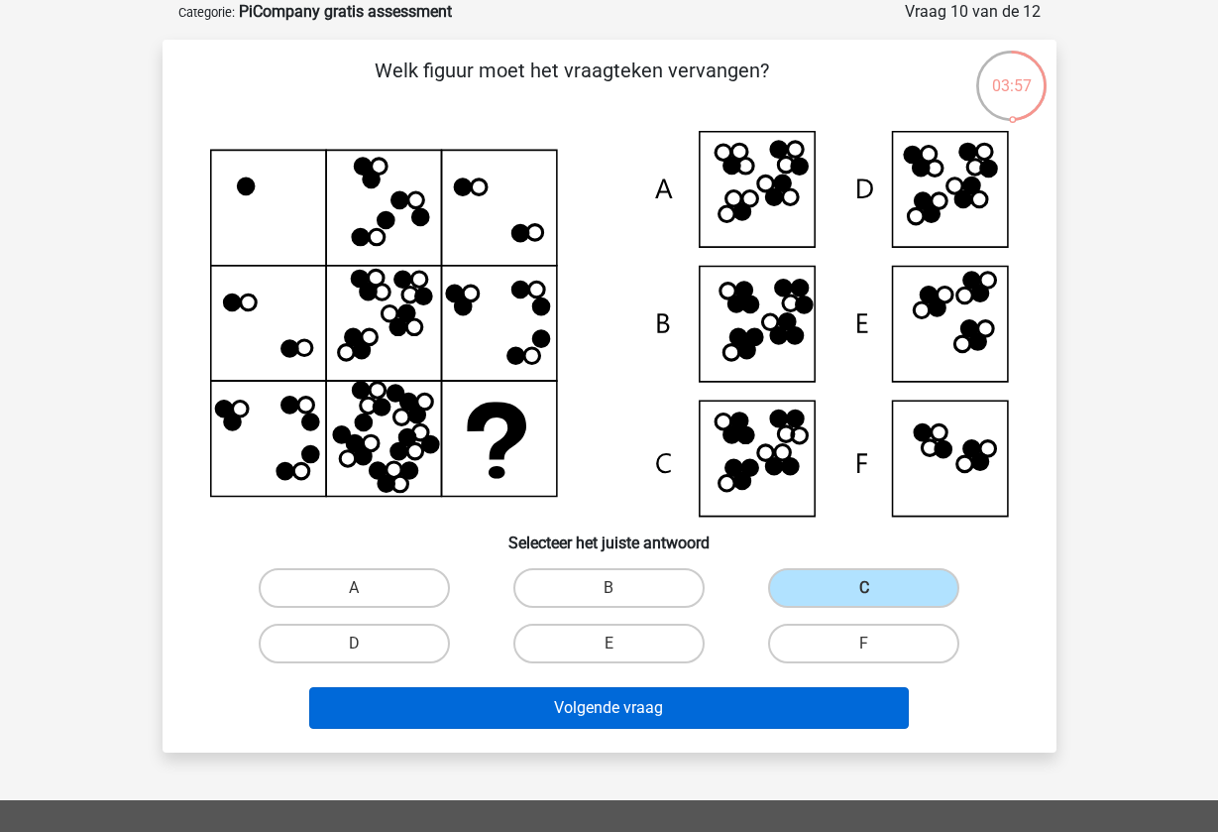
click at [733, 692] on button "Volgende vraag" at bounding box center [609, 708] width 600 height 42
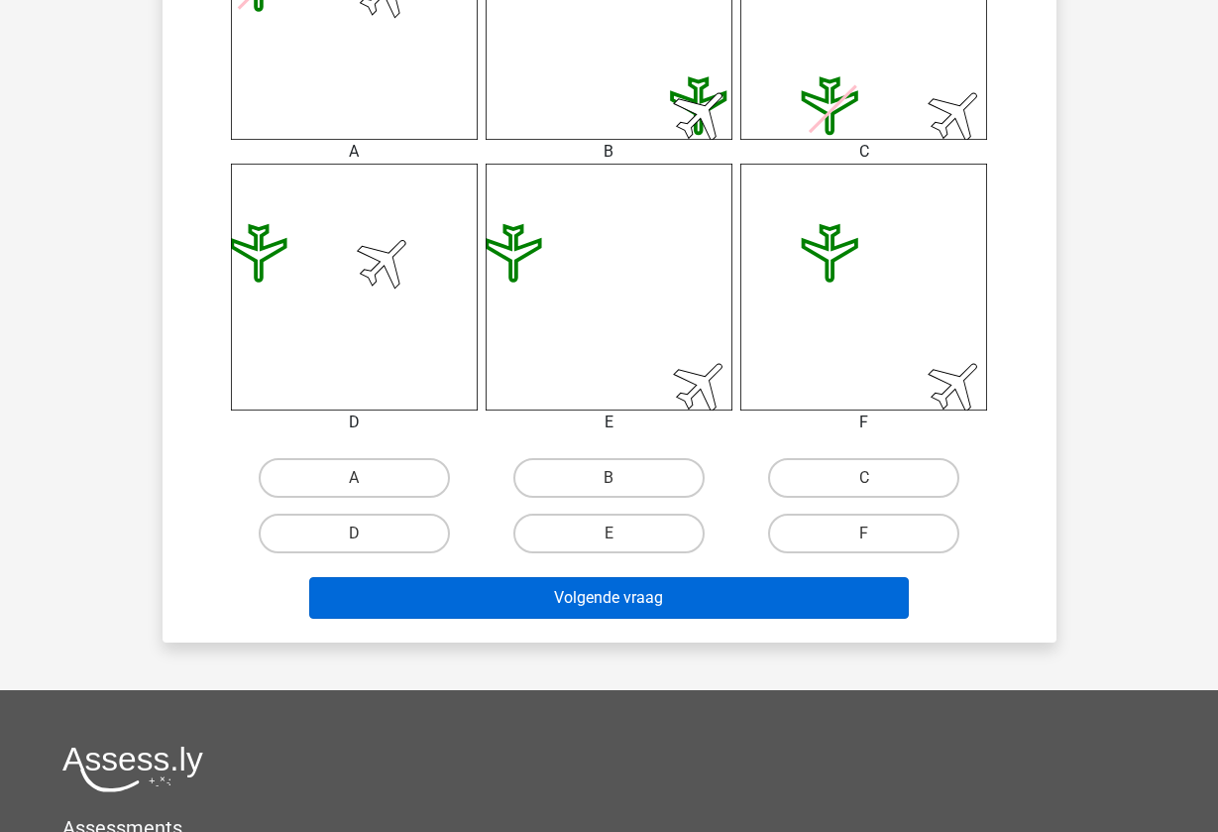
scroll to position [947, 0]
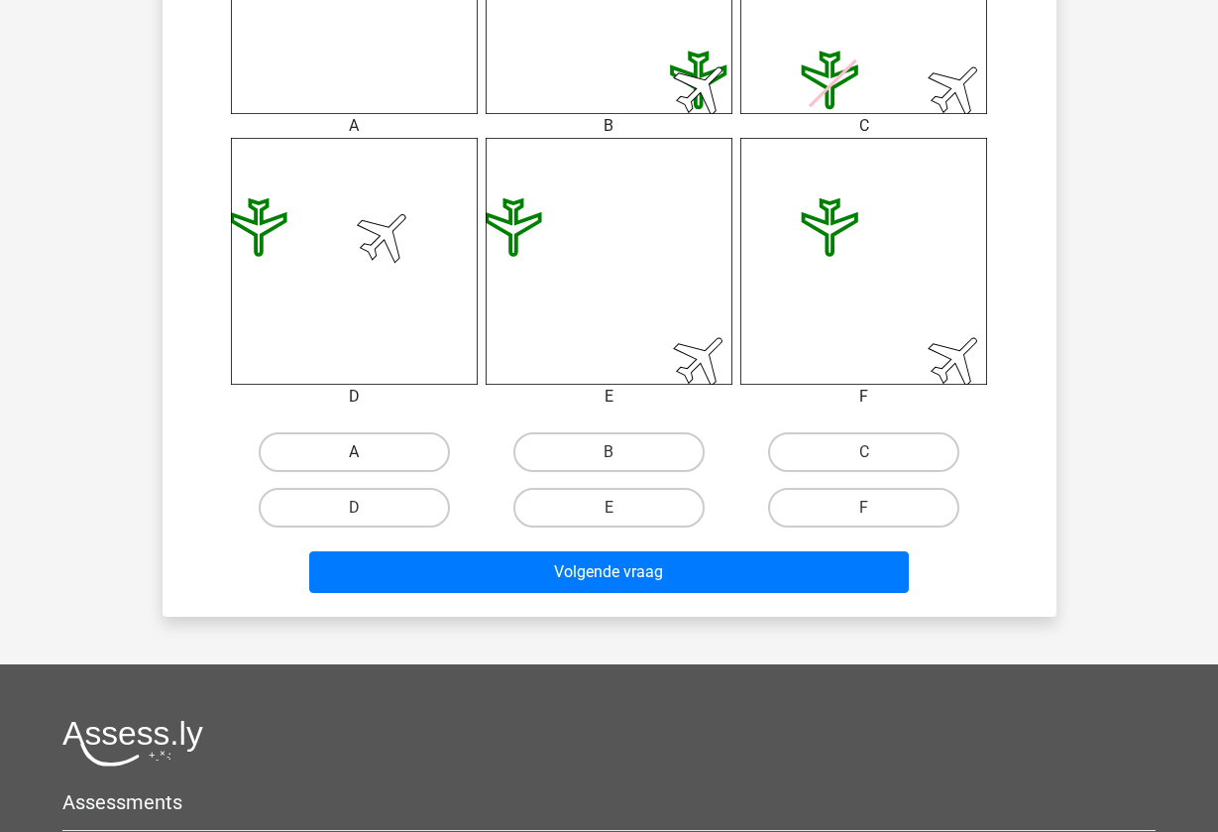
click at [388, 454] on label "A" at bounding box center [354, 452] width 191 height 40
click at [367, 454] on input "A" at bounding box center [360, 458] width 13 height 13
radio input "true"
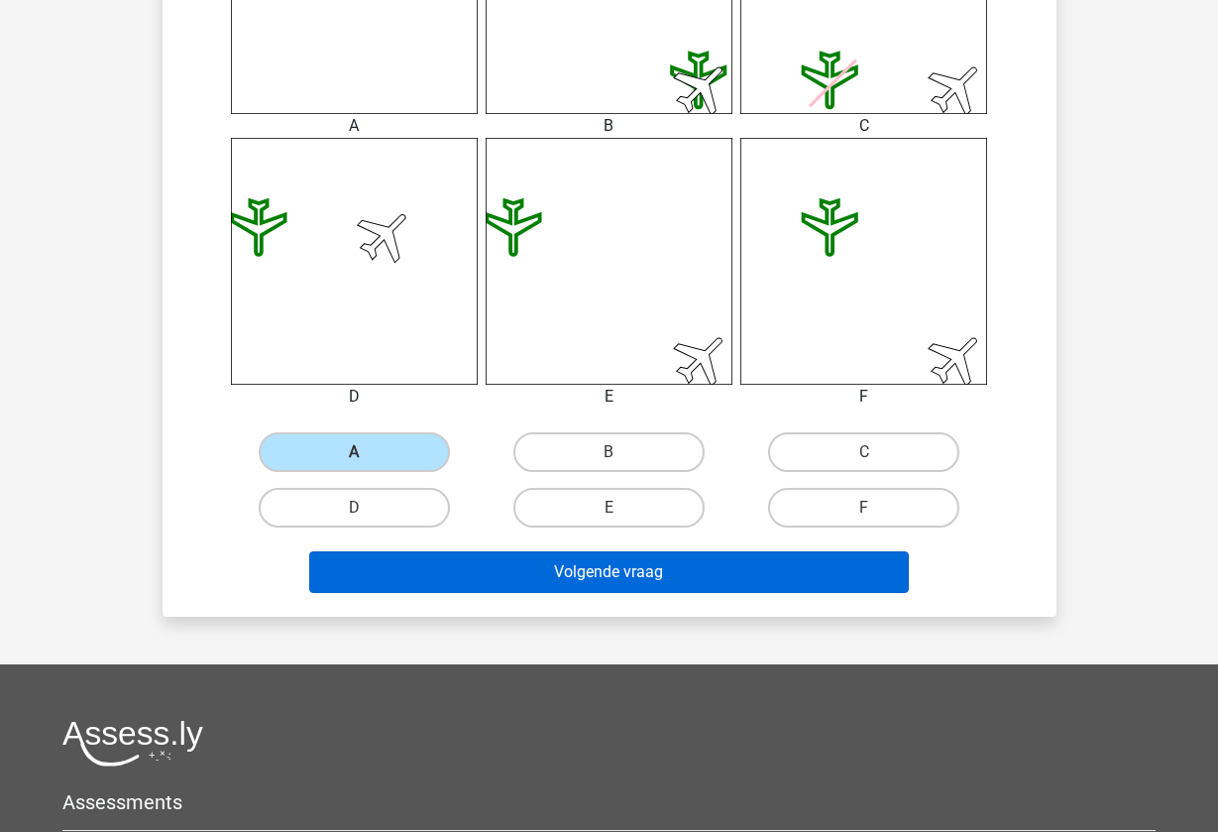
click at [592, 569] on button "Volgende vraag" at bounding box center [609, 572] width 600 height 42
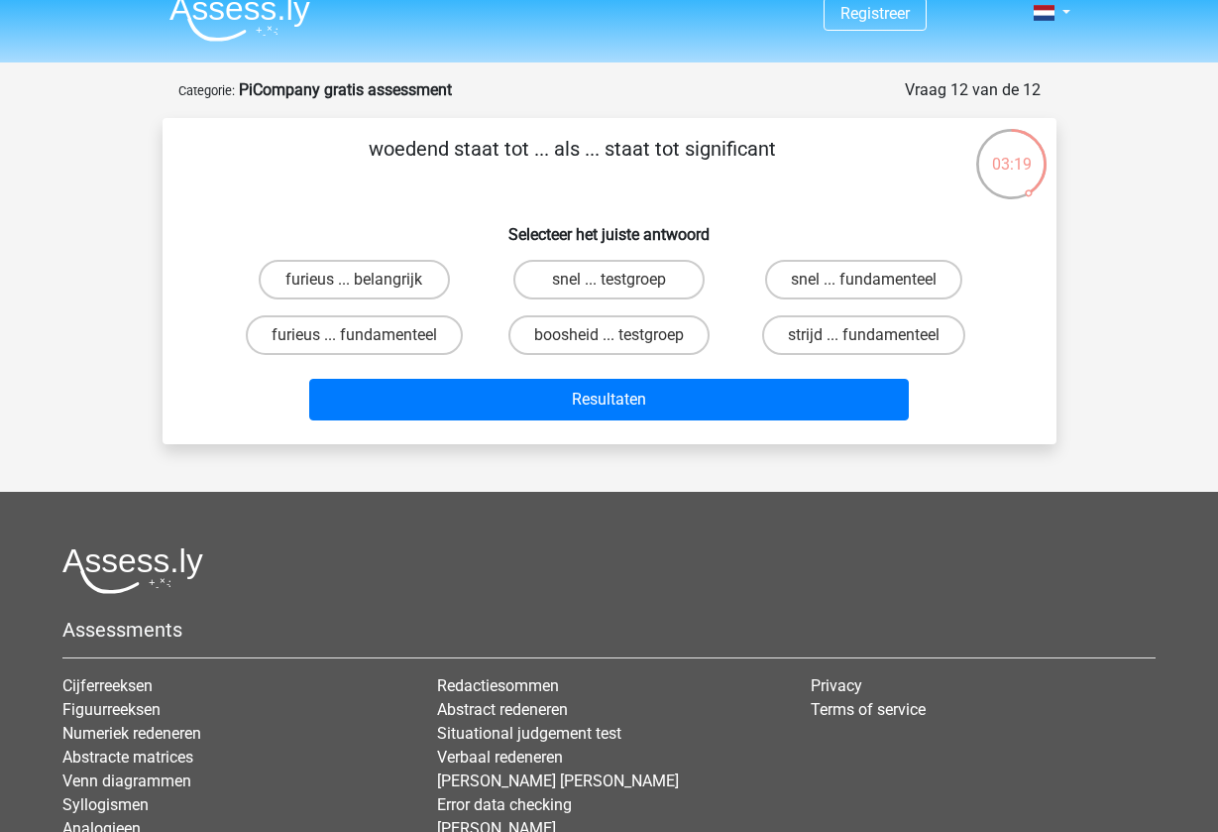
scroll to position [20, 0]
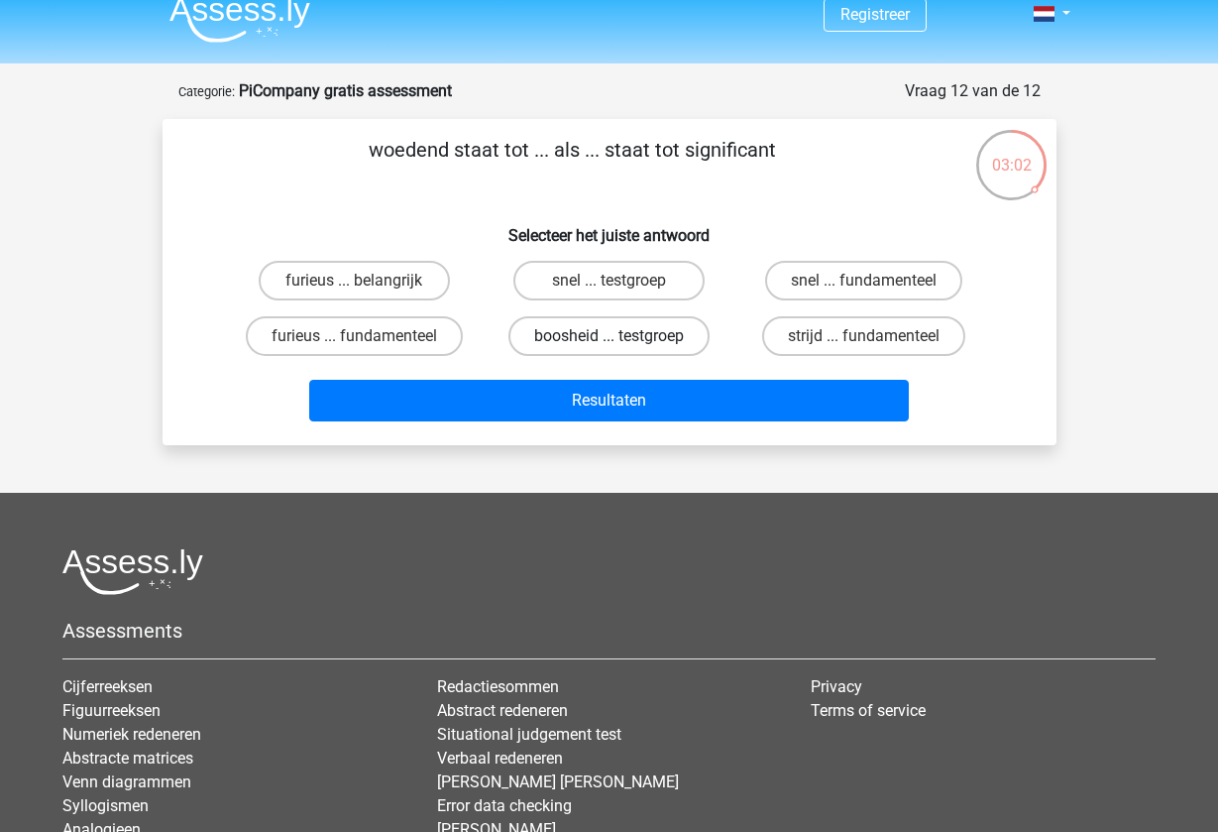
click at [570, 328] on label "boosheid ... testgroep" at bounding box center [609, 336] width 201 height 40
click at [609, 336] on input "boosheid ... testgroep" at bounding box center [615, 342] width 13 height 13
radio input "true"
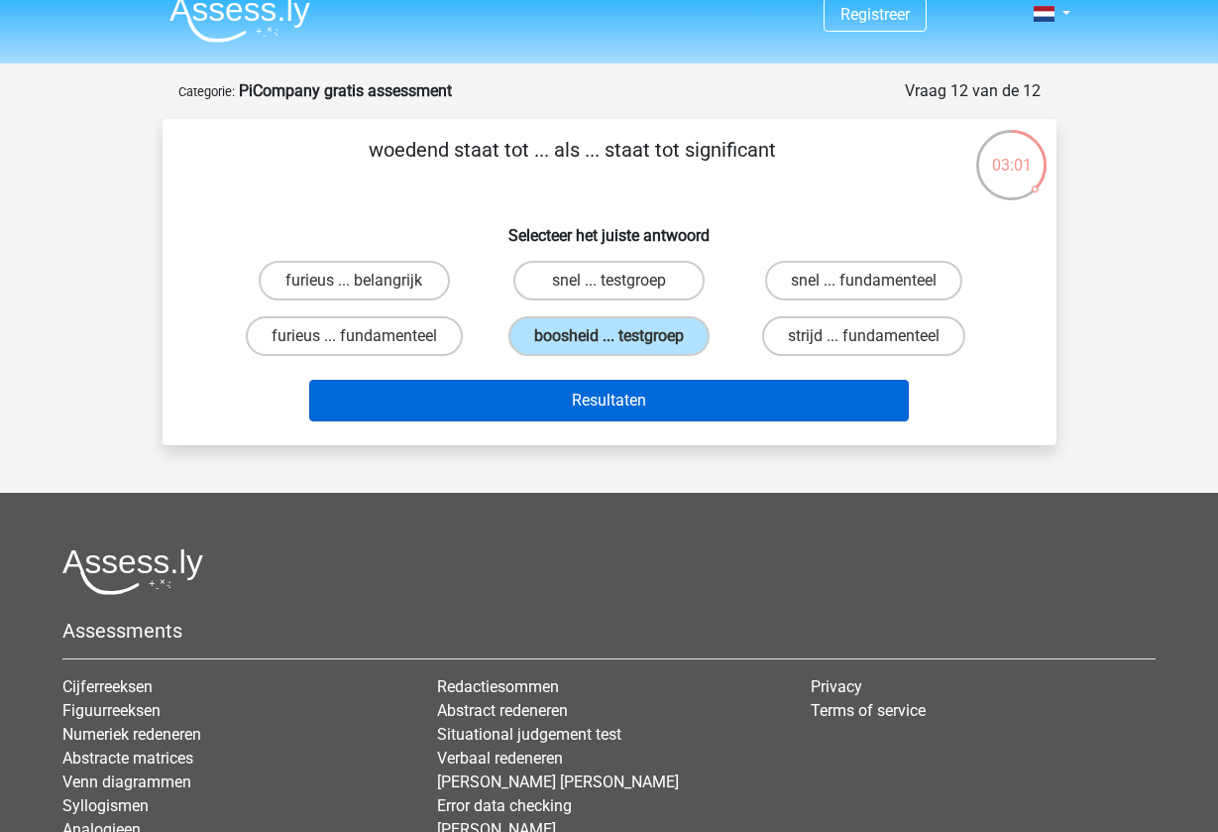
click at [558, 397] on button "Resultaten" at bounding box center [609, 401] width 600 height 42
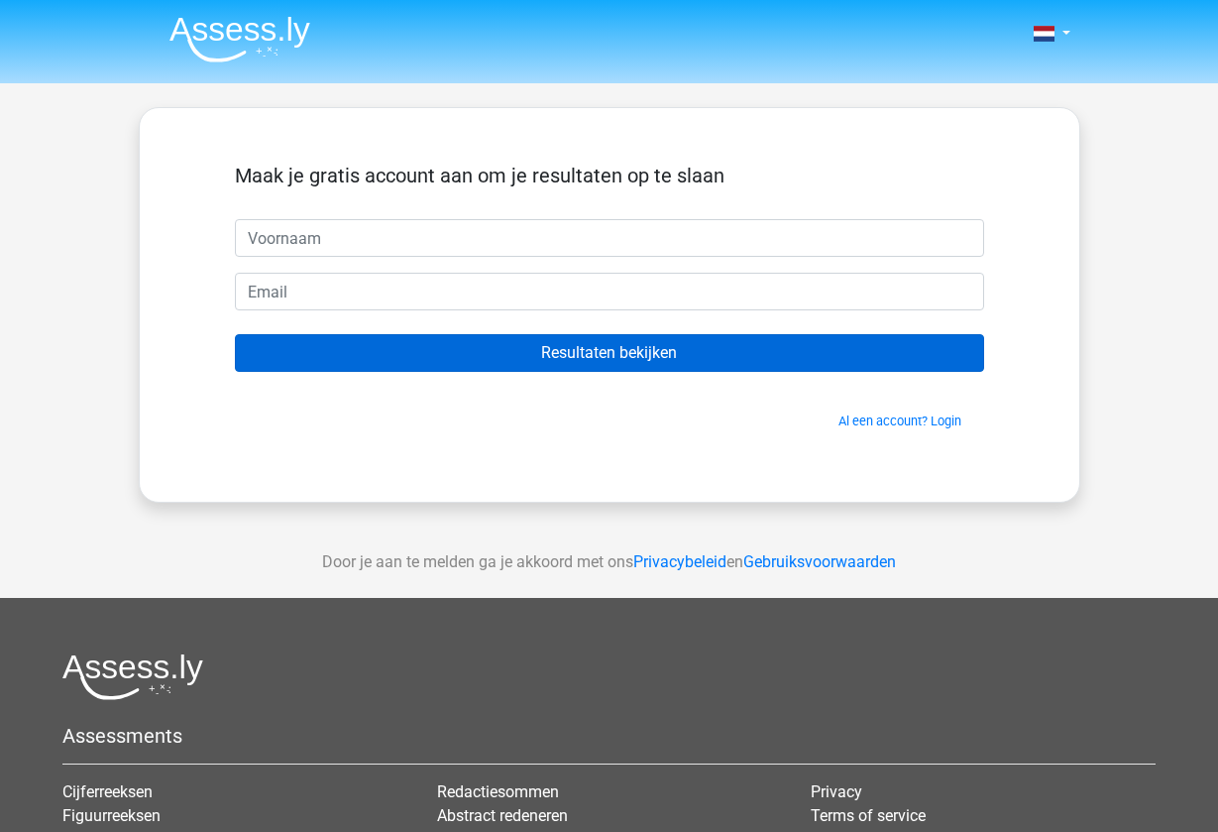
click at [612, 357] on input "Resultaten bekijken" at bounding box center [609, 353] width 749 height 38
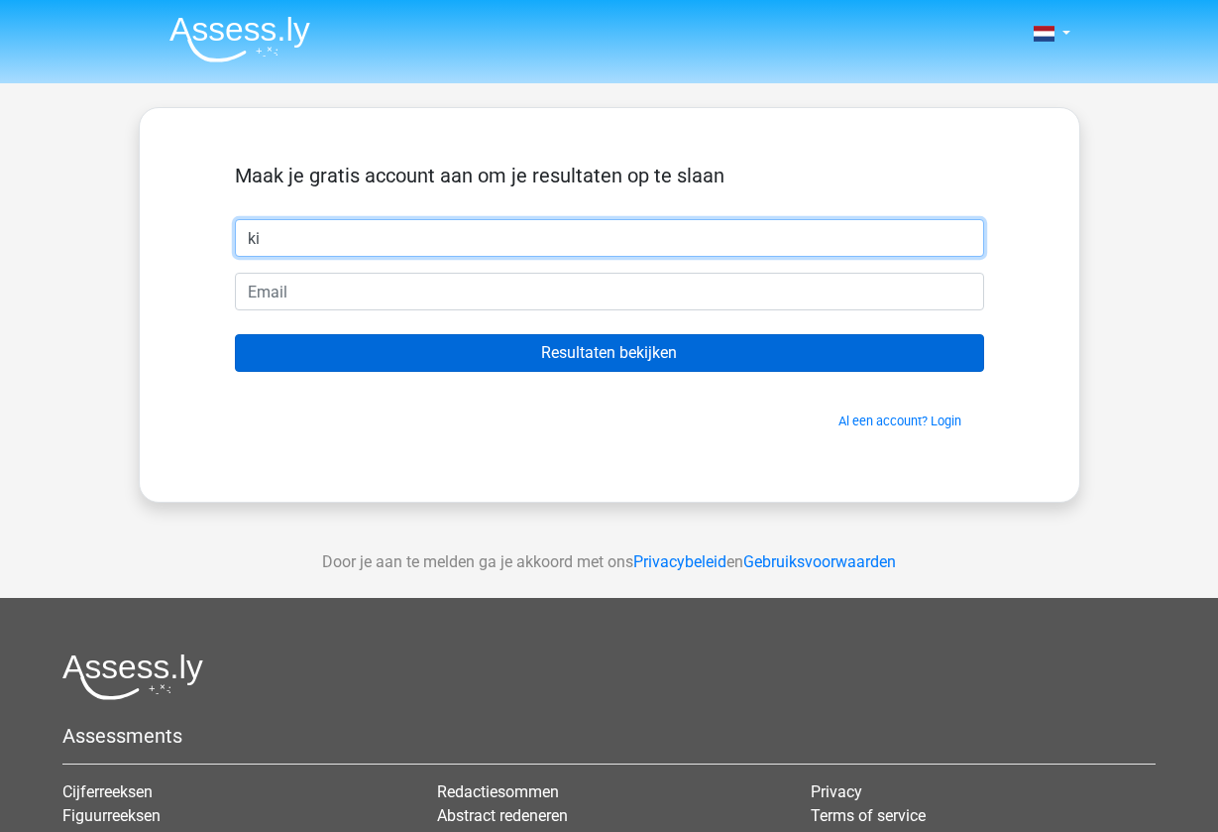
type input "k"
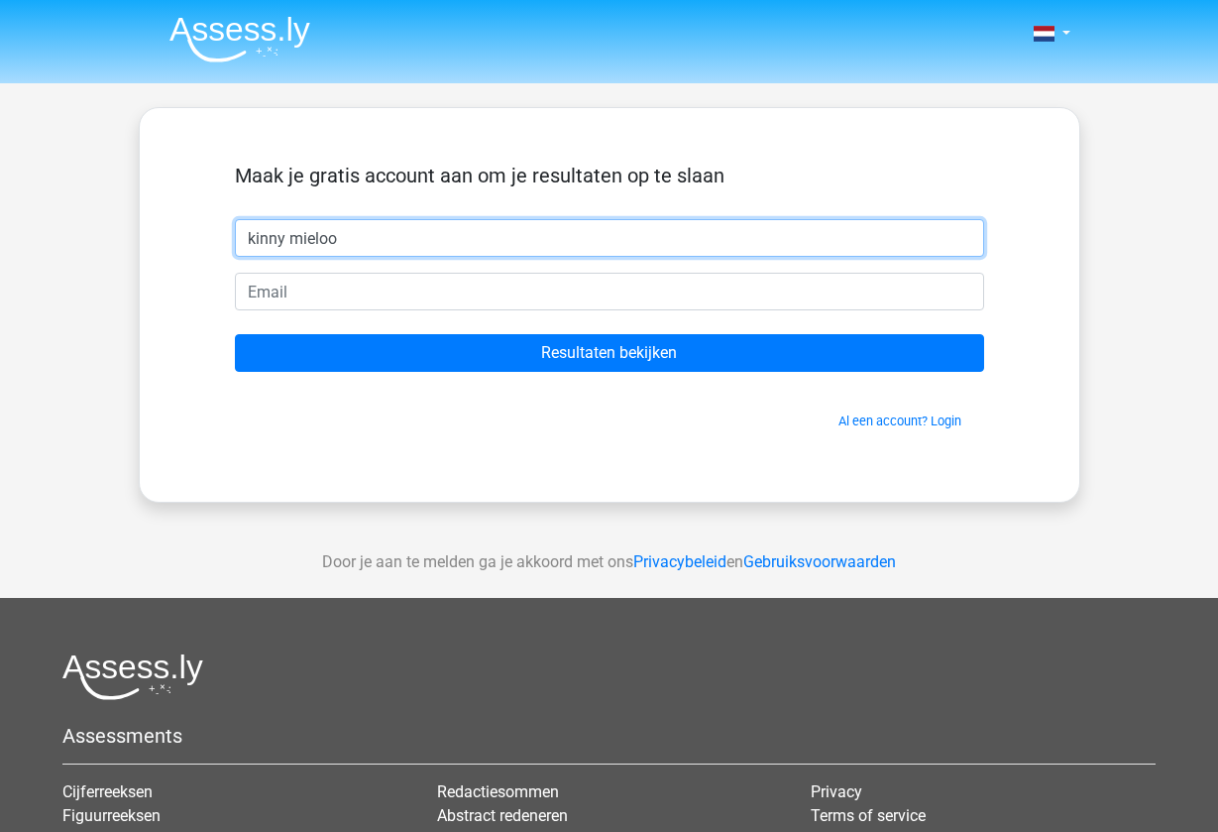
type input "kinny mieloo"
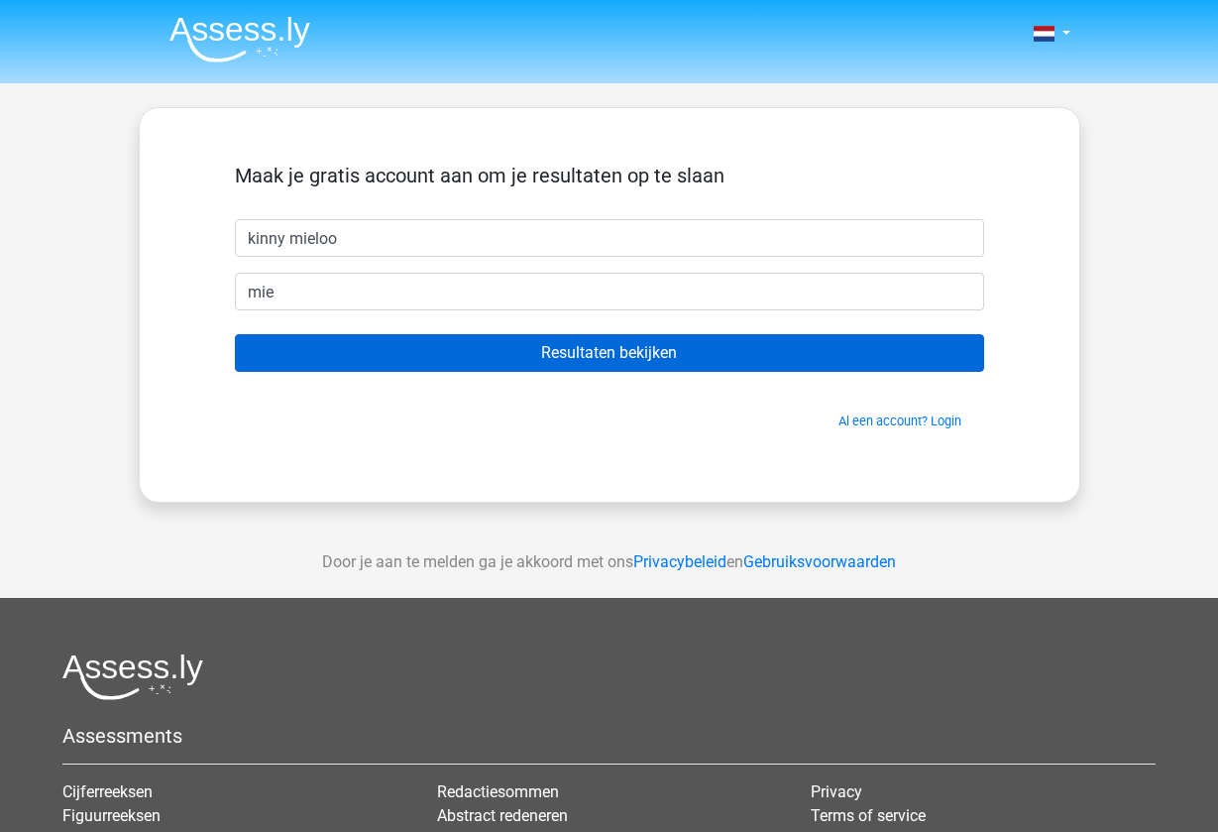
click at [641, 352] on input "Resultaten bekijken" at bounding box center [609, 353] width 749 height 38
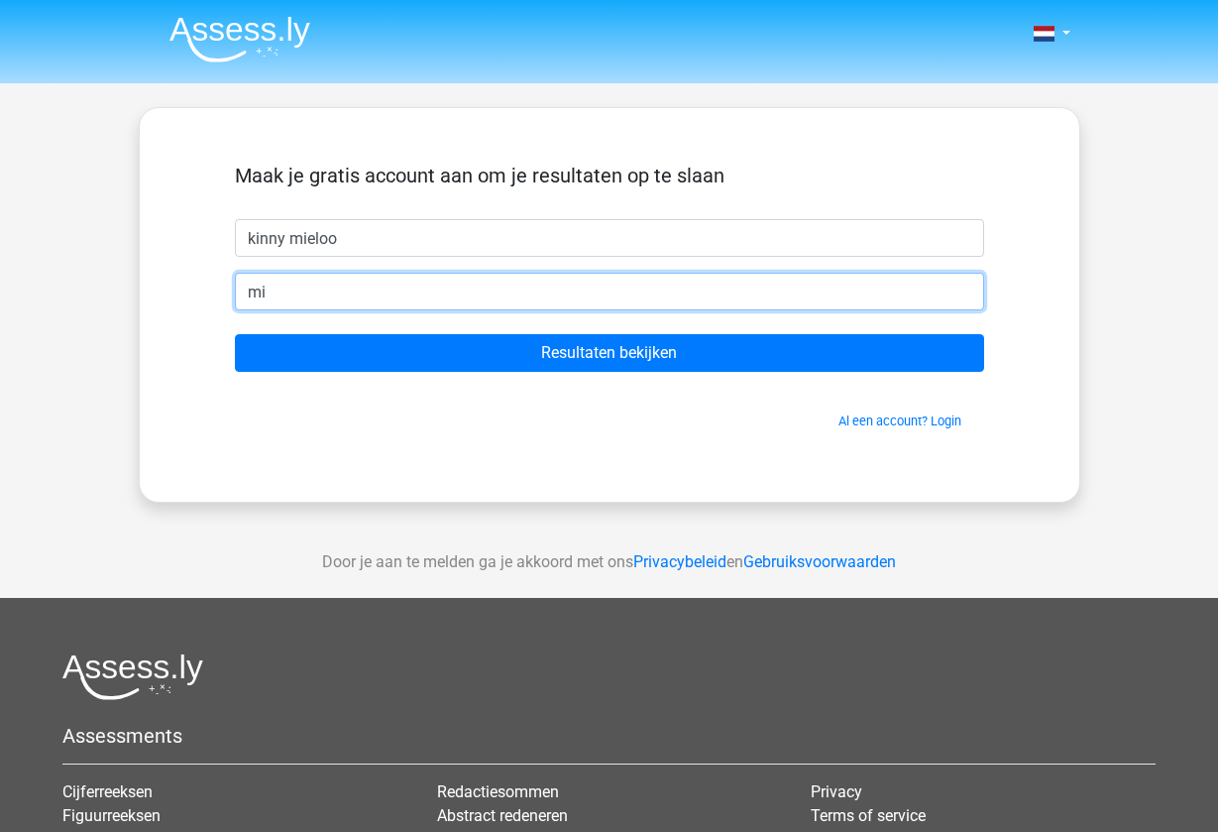
type input "m"
